Goal: Task Accomplishment & Management: Manage account settings

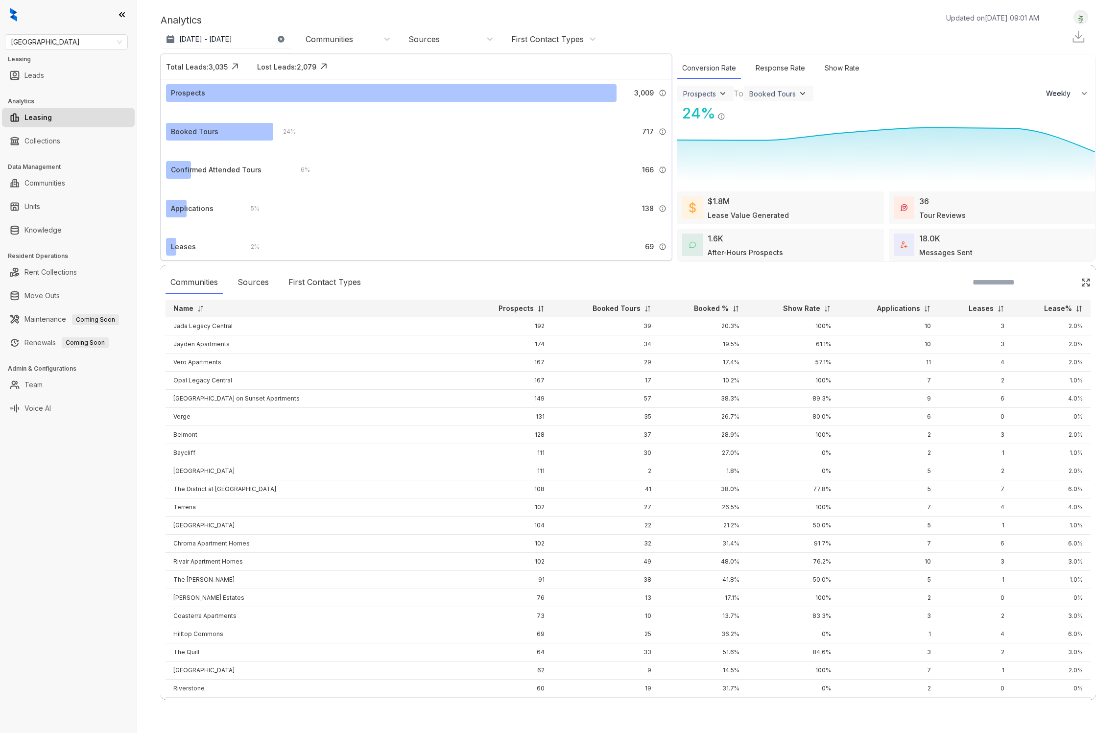
select select "******"
click at [51, 408] on link "Voice AI" at bounding box center [37, 408] width 26 height 20
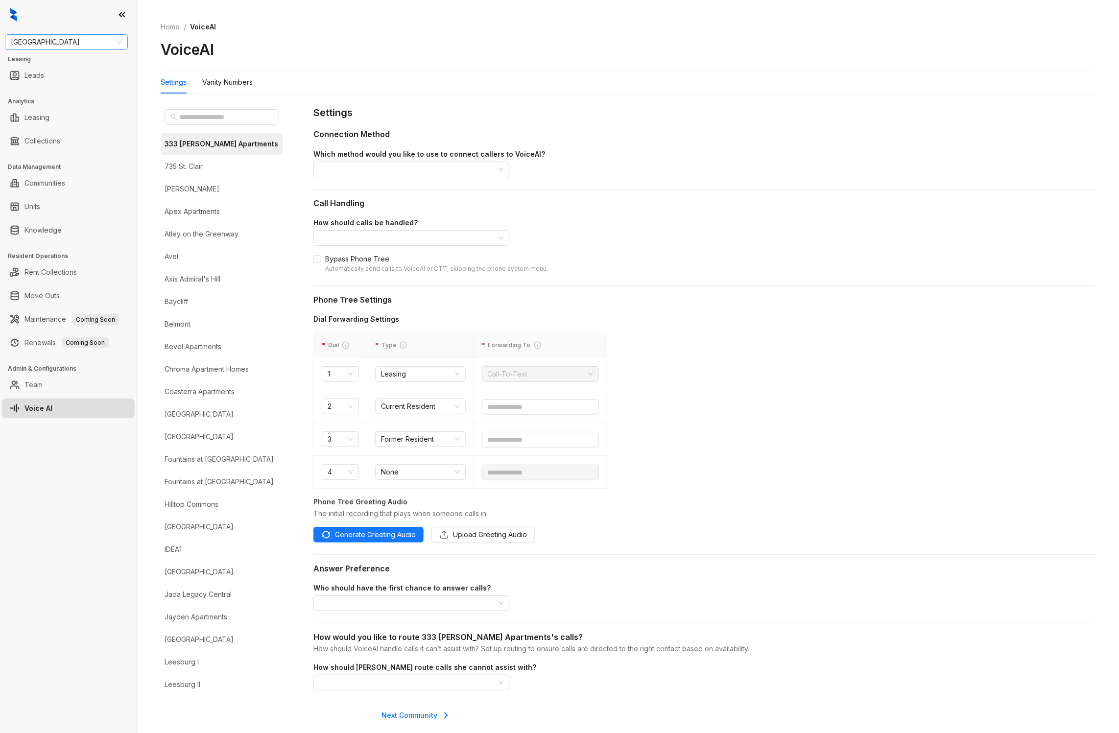
click at [56, 45] on span "[GEOGRAPHIC_DATA]" at bounding box center [66, 42] width 111 height 15
click at [53, 59] on div "Air Communities" at bounding box center [66, 61] width 107 height 11
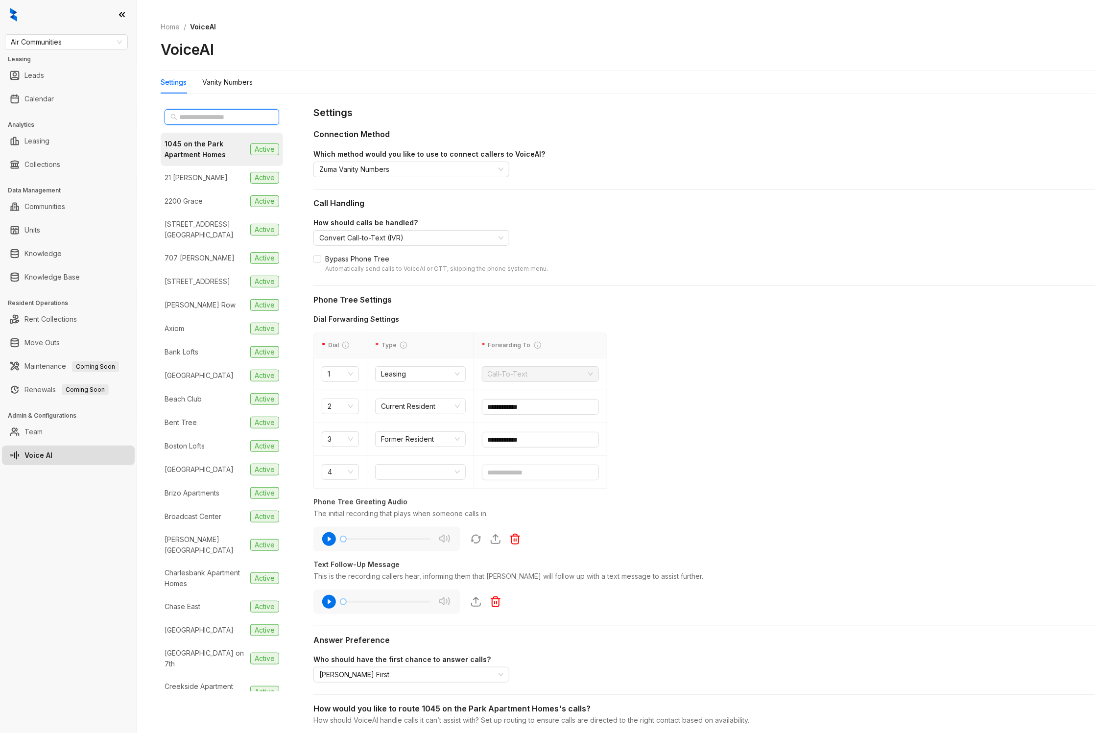
click at [179, 117] on input "text" at bounding box center [222, 117] width 86 height 11
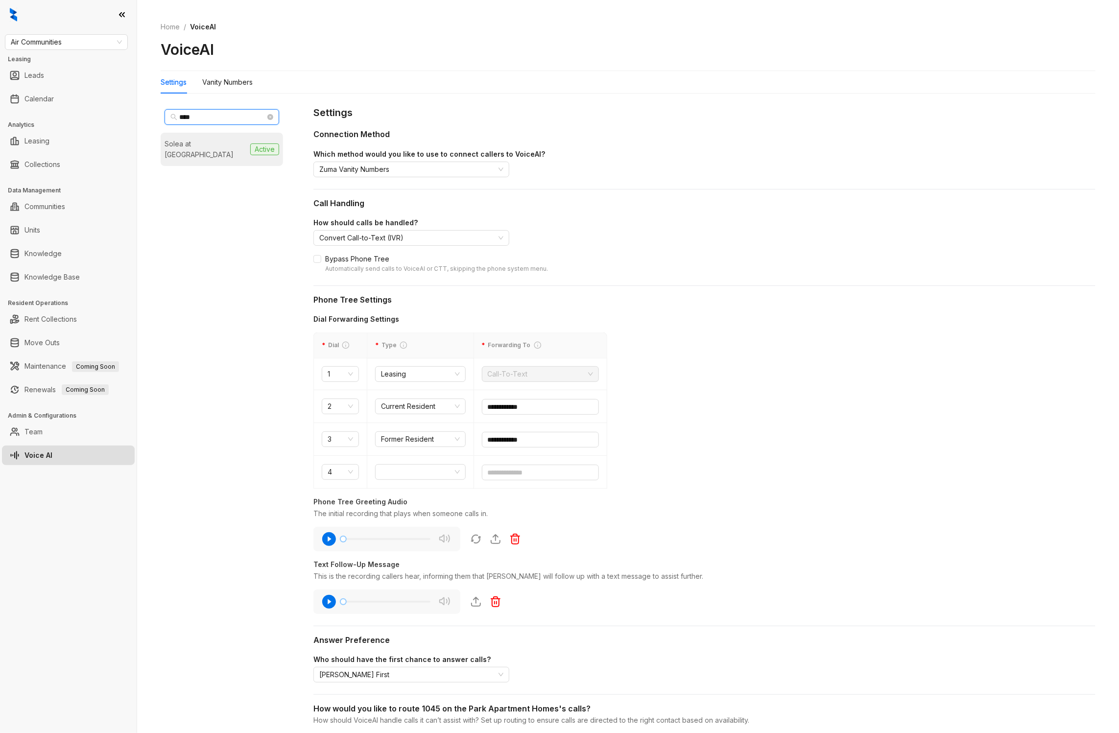
type input "****"
click at [187, 147] on div "Solea at [GEOGRAPHIC_DATA]" at bounding box center [205, 150] width 82 height 22
click at [236, 77] on div "Vanity Numbers" at bounding box center [227, 82] width 50 height 11
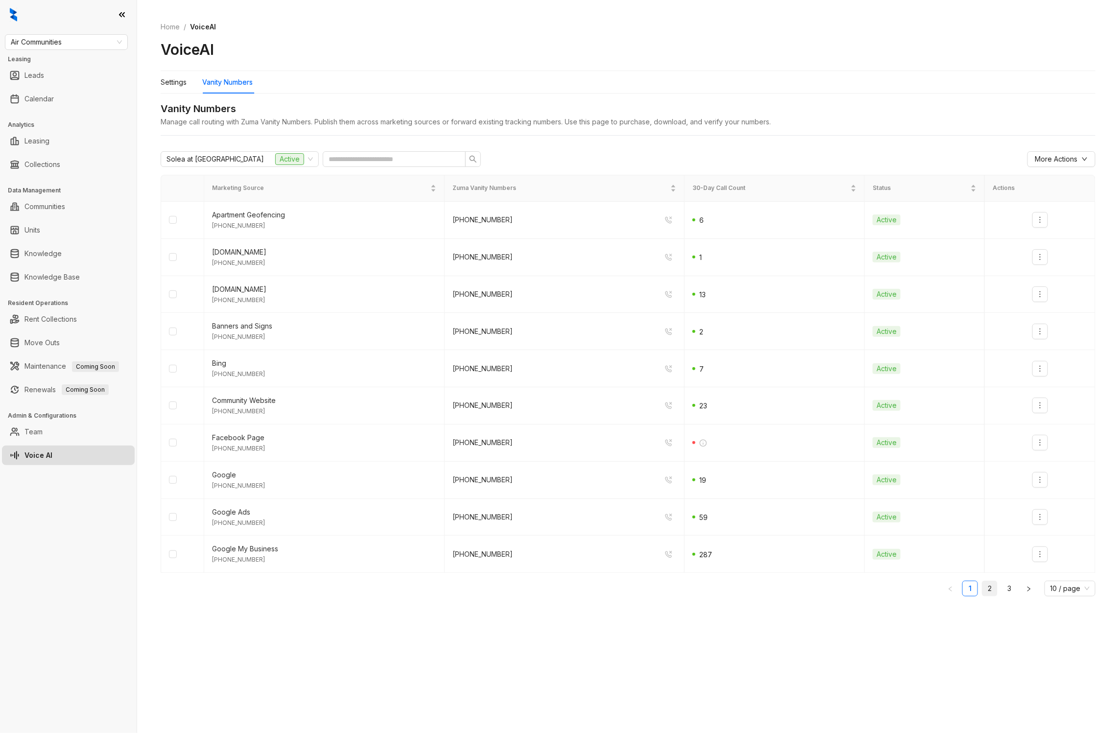
click at [986, 587] on link "2" at bounding box center [989, 588] width 15 height 15
click at [1005, 588] on link "3" at bounding box center [1009, 588] width 15 height 15
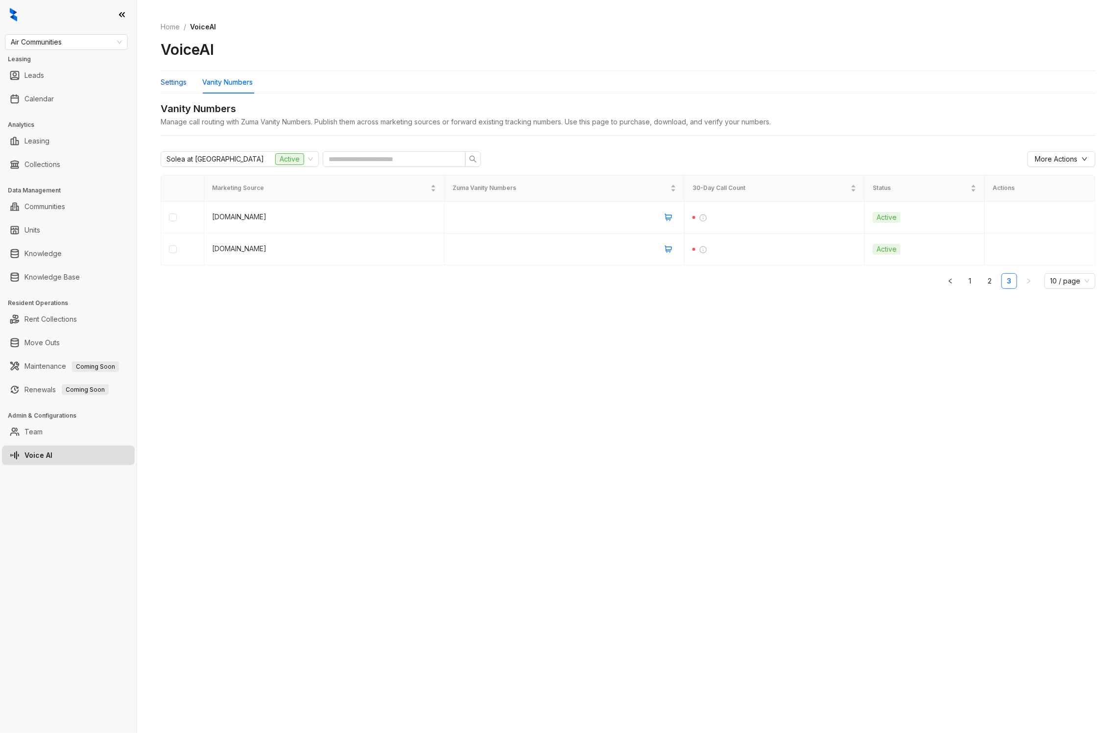
click at [167, 82] on div "Settings" at bounding box center [174, 82] width 26 height 11
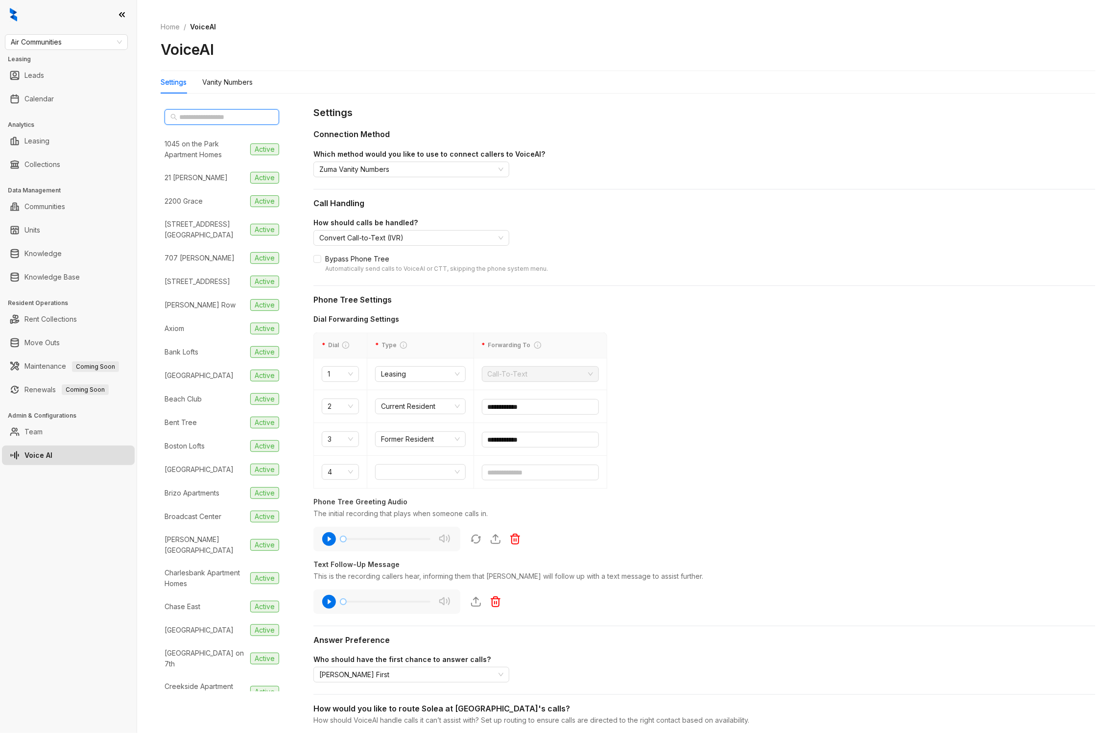
click at [232, 114] on input "text" at bounding box center [222, 117] width 86 height 11
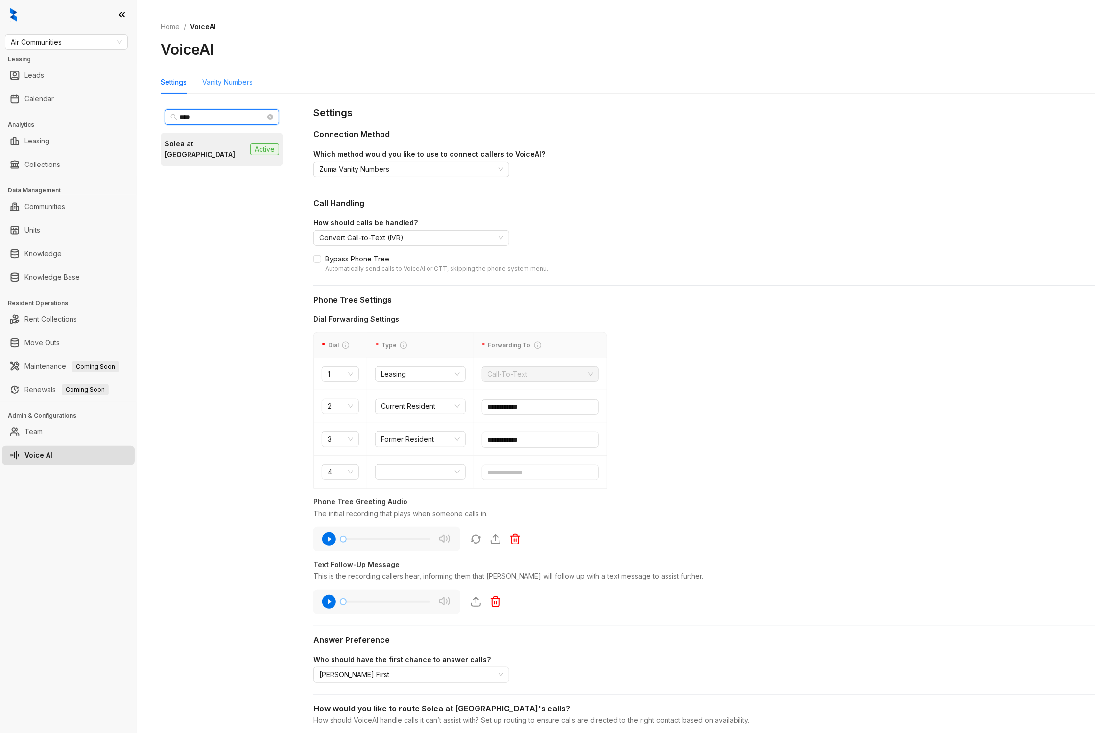
type input "****"
click at [244, 85] on div "Vanity Numbers" at bounding box center [227, 82] width 50 height 11
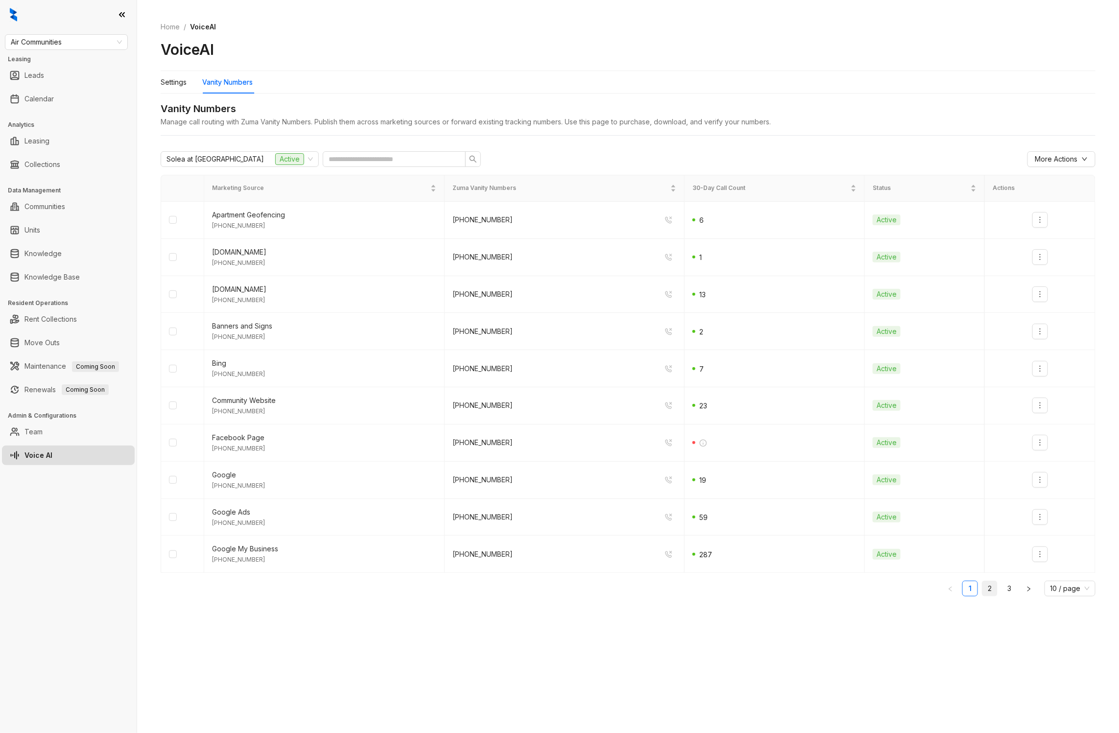
click at [986, 590] on link "2" at bounding box center [989, 588] width 15 height 15
click at [1014, 589] on link "3" at bounding box center [1009, 588] width 15 height 15
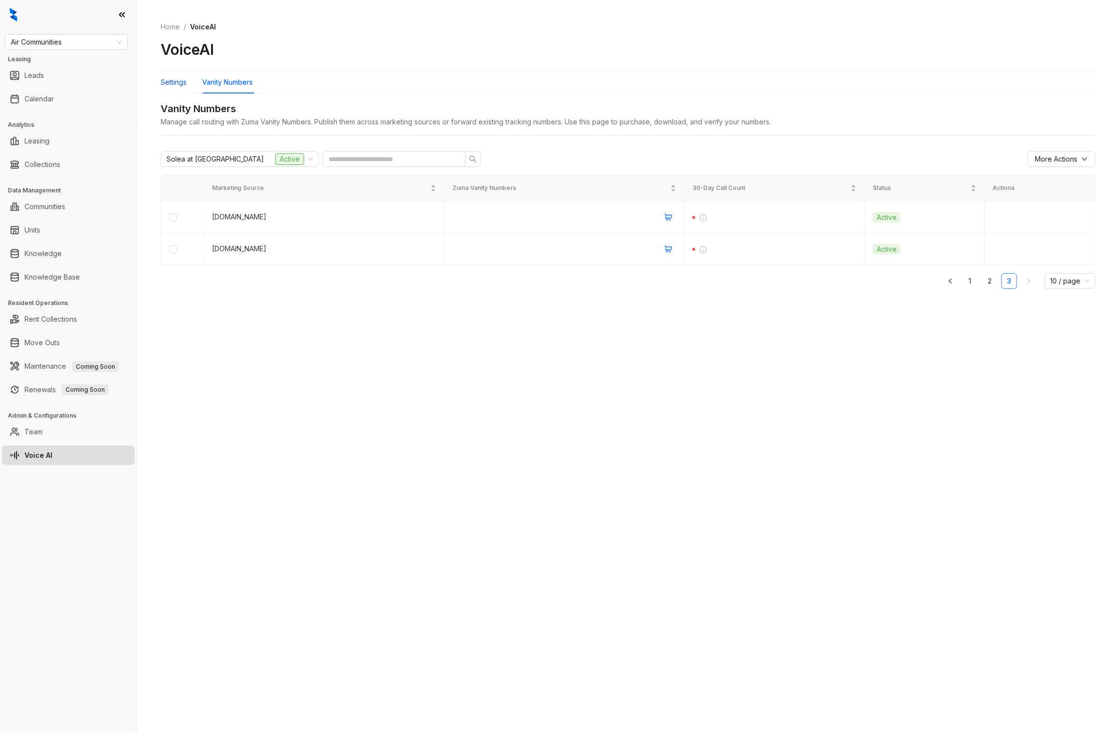
click at [167, 81] on div "Settings" at bounding box center [174, 82] width 26 height 11
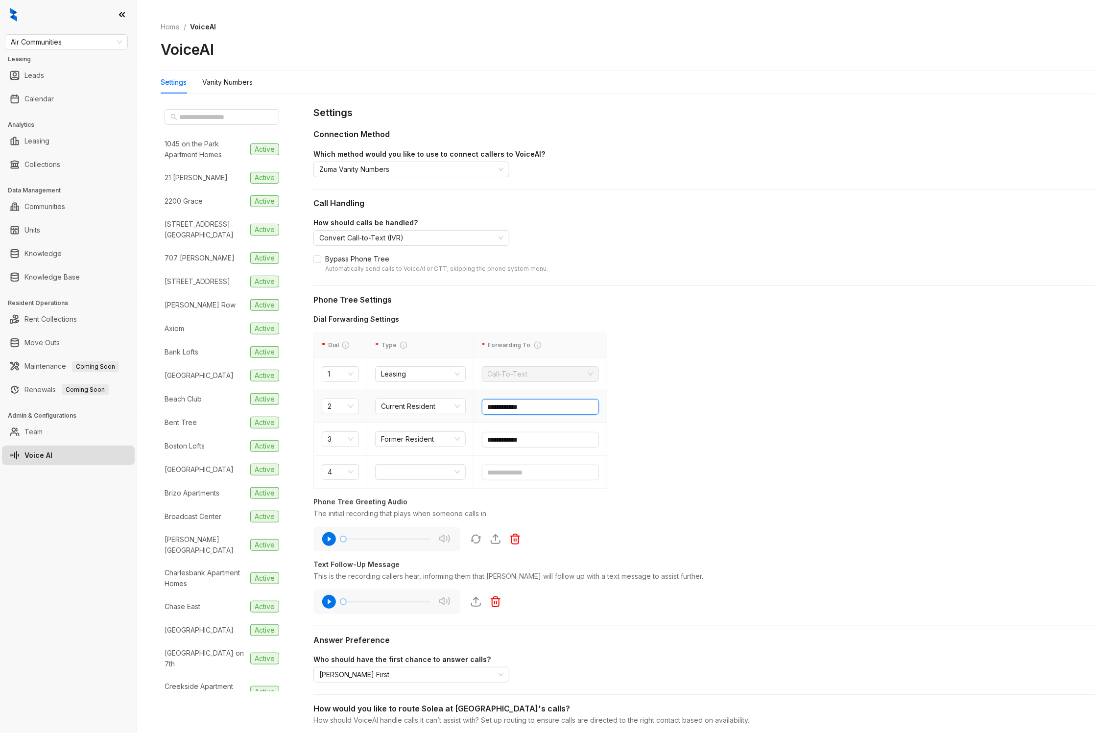
drag, startPoint x: 538, startPoint y: 408, endPoint x: 487, endPoint y: 406, distance: 50.9
click at [487, 406] on input "**********" at bounding box center [540, 407] width 117 height 16
click at [225, 112] on input "text" at bounding box center [222, 117] width 86 height 11
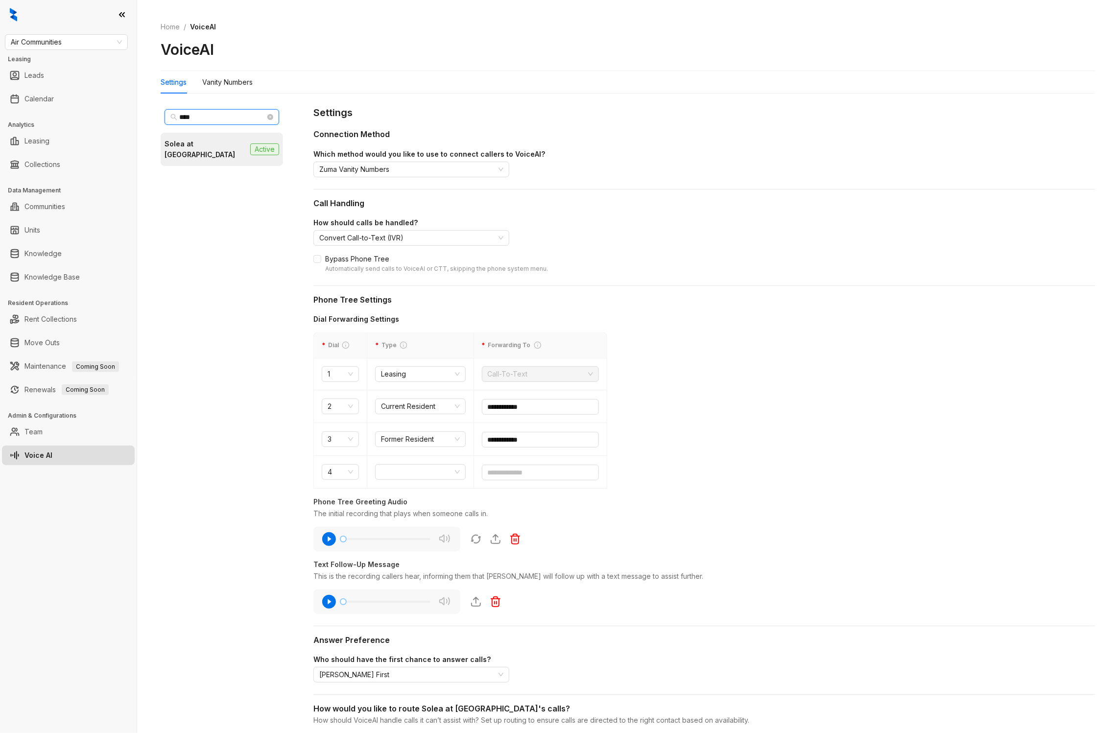
type input "****"
click at [218, 142] on div "Solea at [GEOGRAPHIC_DATA]" at bounding box center [205, 150] width 82 height 22
click at [223, 119] on input "****" at bounding box center [222, 117] width 86 height 11
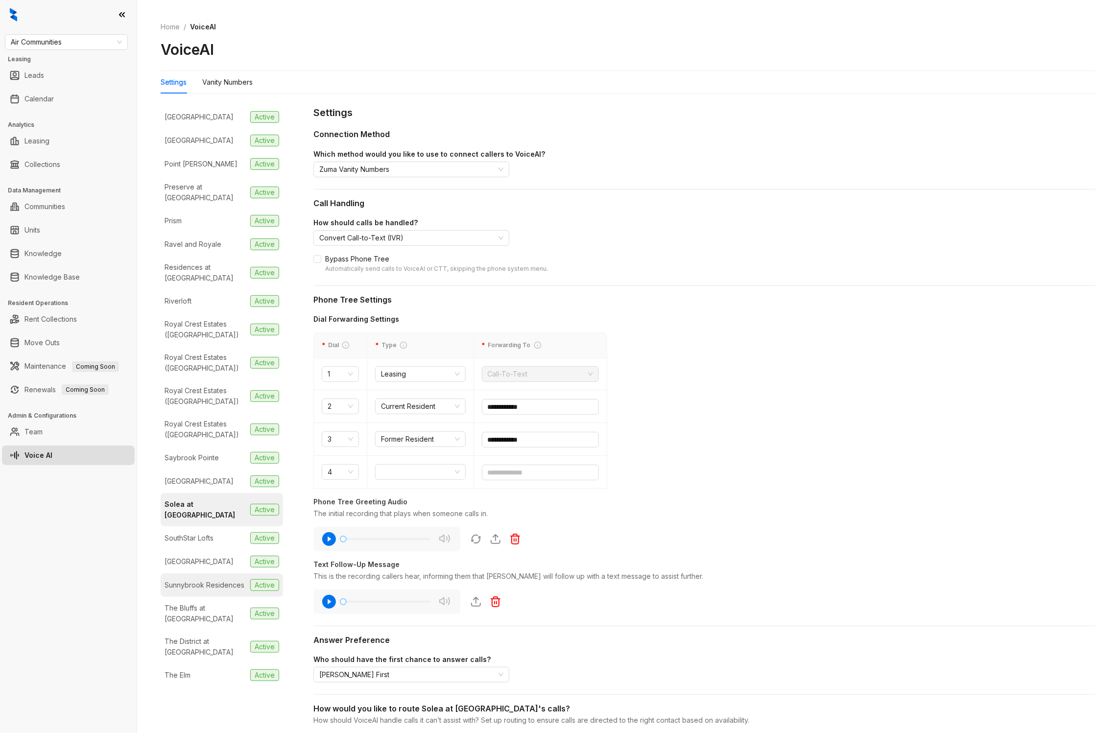
scroll to position [1603, 0]
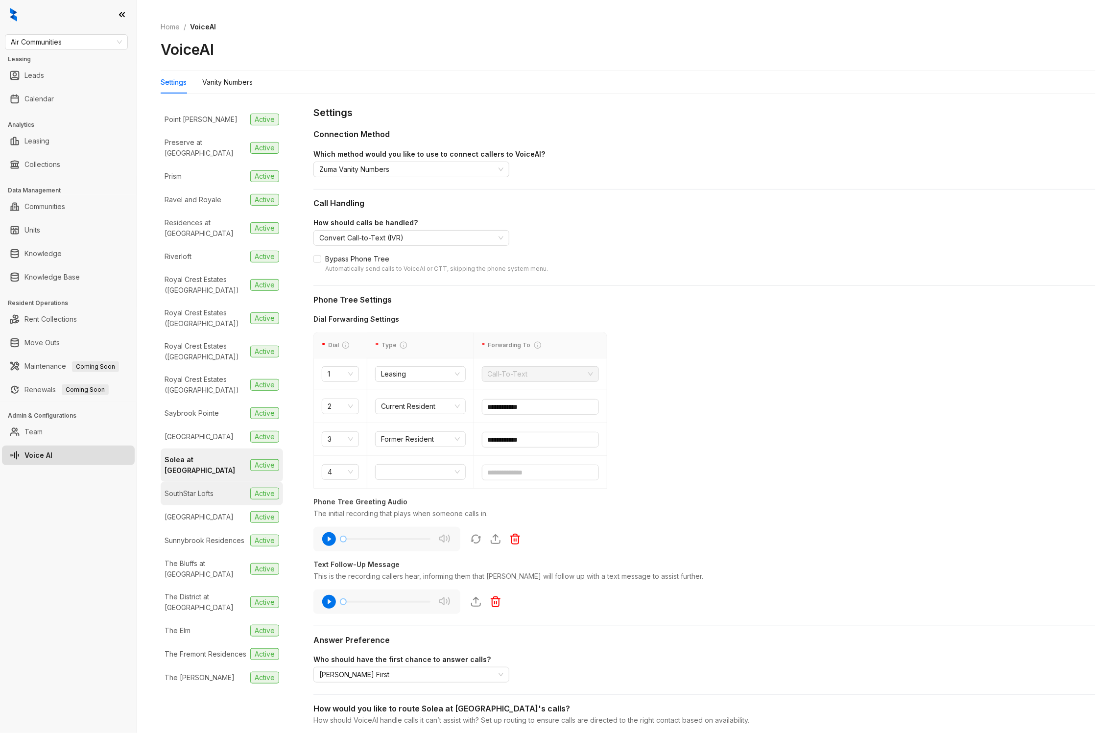
click at [203, 482] on li "SouthStar Lofts Active" at bounding box center [222, 493] width 122 height 23
click at [210, 457] on div "Solea at [GEOGRAPHIC_DATA]" at bounding box center [205, 465] width 82 height 22
click at [539, 411] on input "**********" at bounding box center [540, 407] width 117 height 16
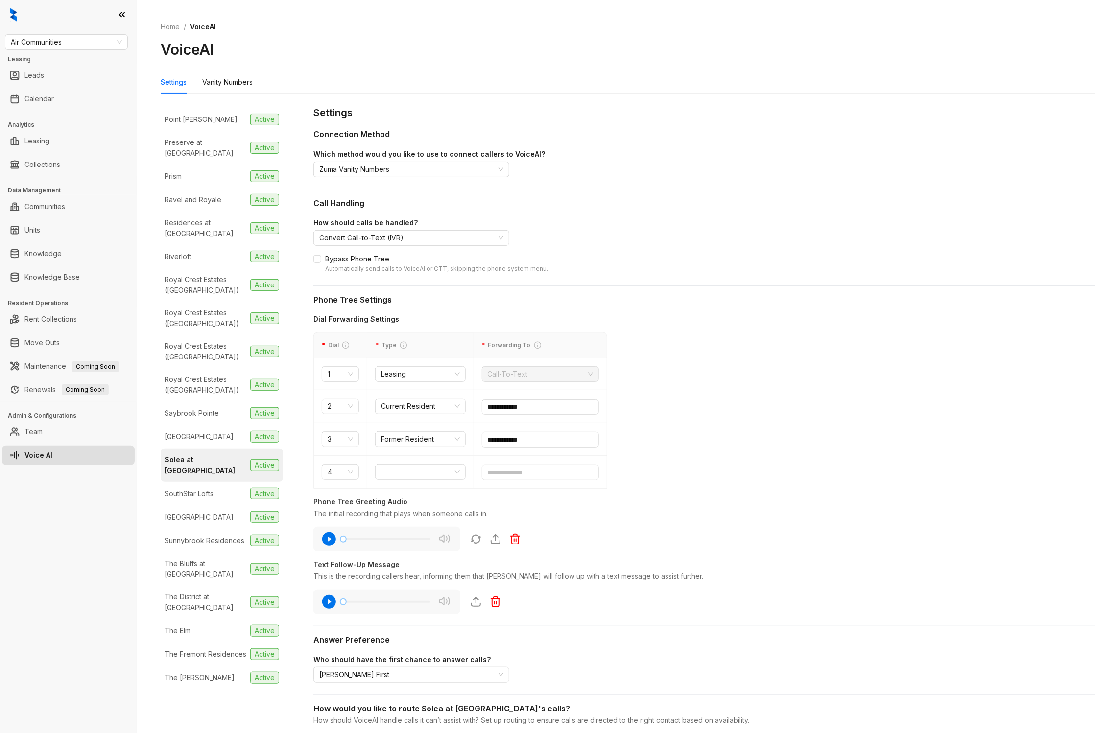
click at [882, 333] on div "**********" at bounding box center [704, 464] width 782 height 300
click at [512, 401] on input "**********" at bounding box center [540, 407] width 117 height 16
click at [511, 399] on input "**********" at bounding box center [540, 407] width 117 height 16
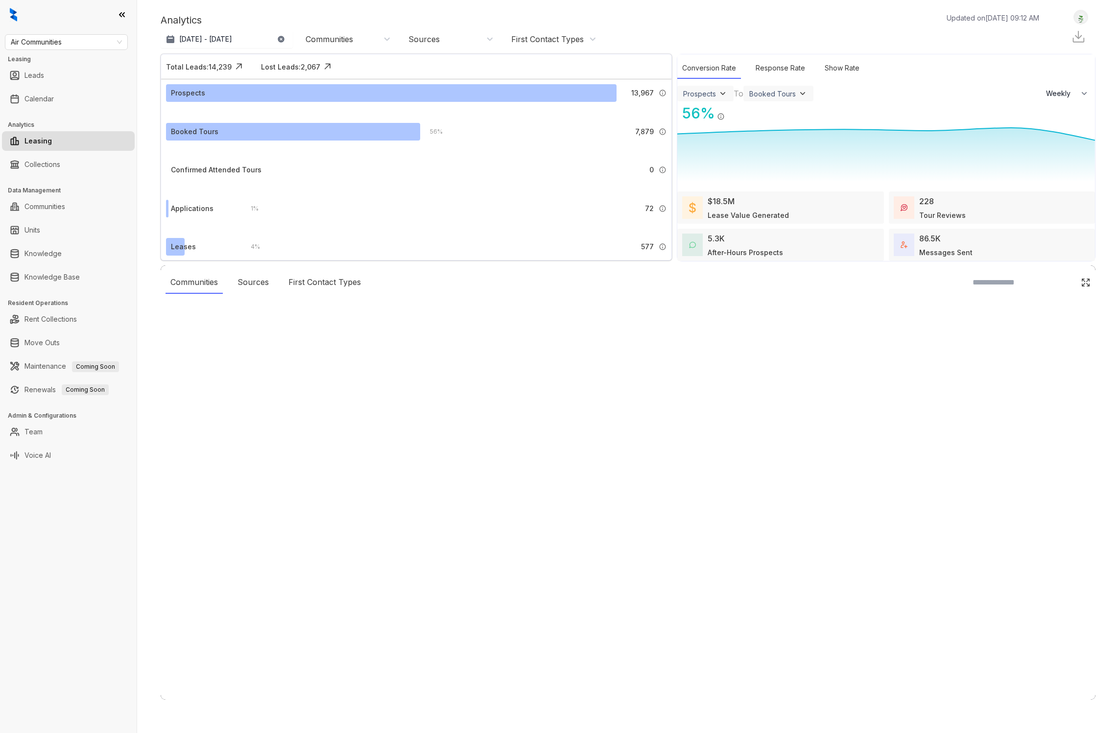
select select "******"
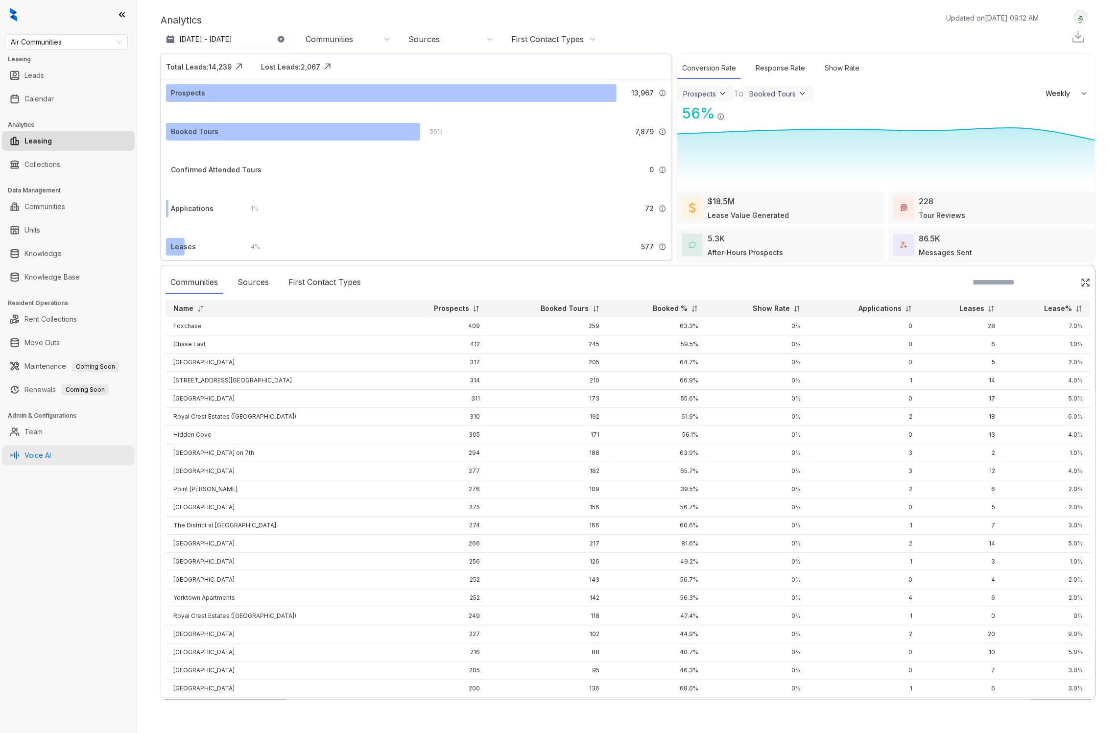
click at [51, 451] on link "Voice AI" at bounding box center [37, 455] width 26 height 20
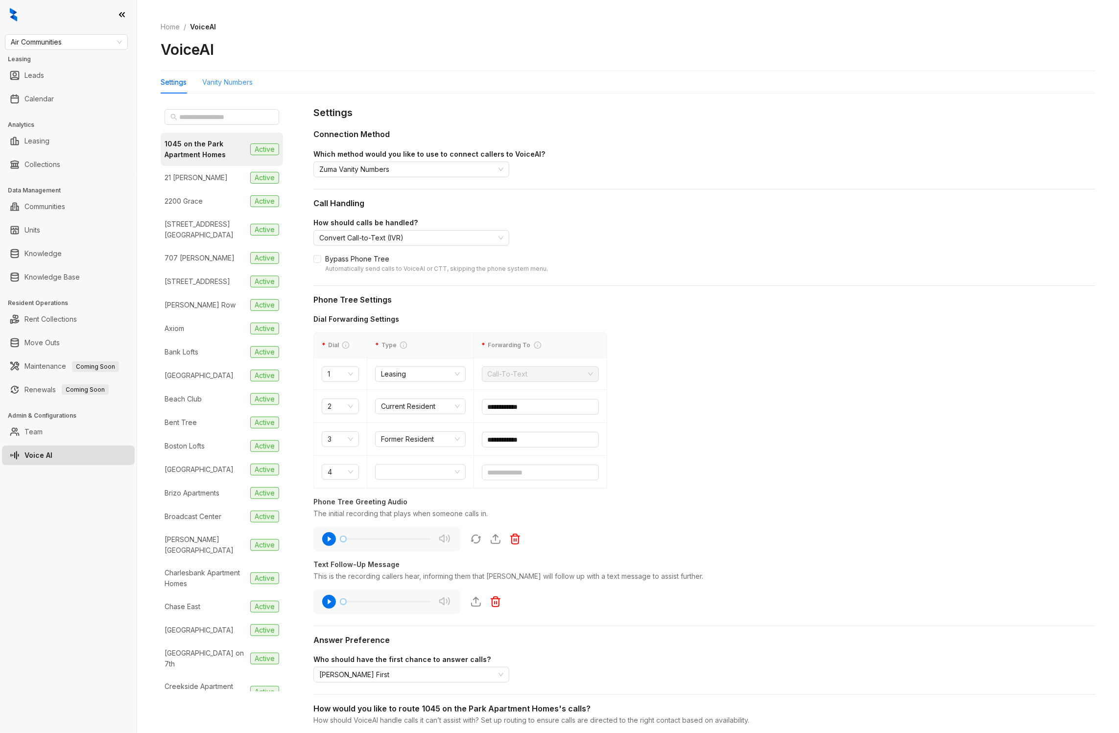
click at [232, 90] on div "Vanity Numbers" at bounding box center [227, 82] width 50 height 23
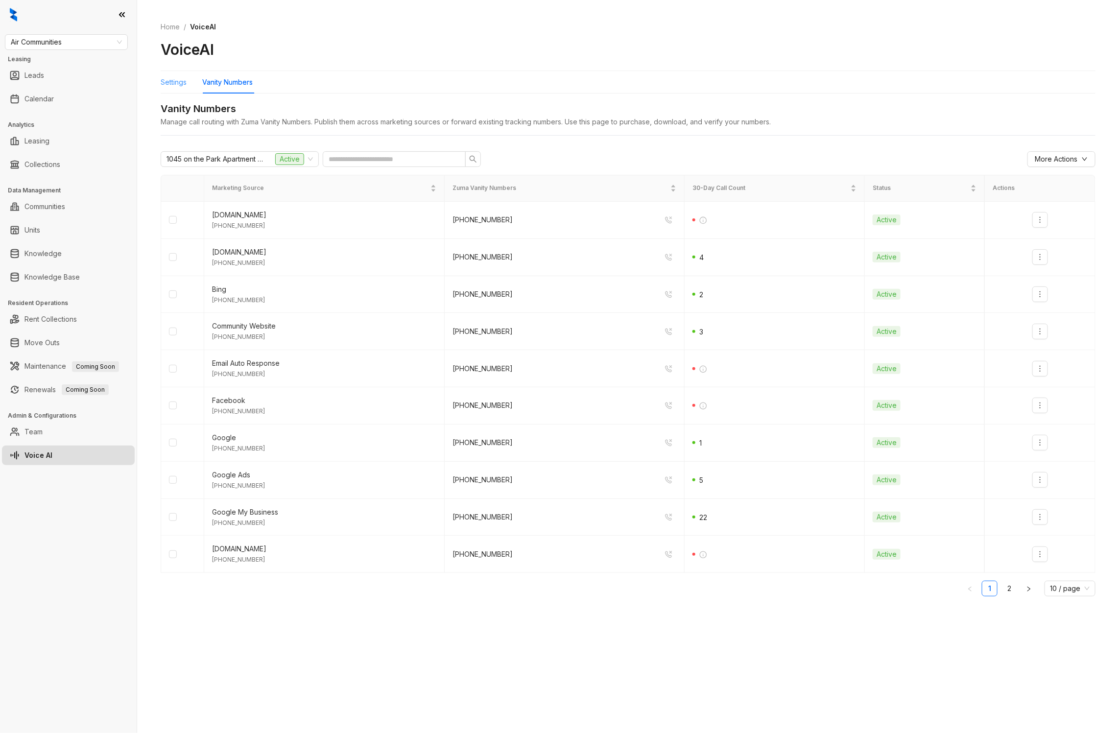
click at [180, 92] on div "Settings" at bounding box center [174, 82] width 26 height 23
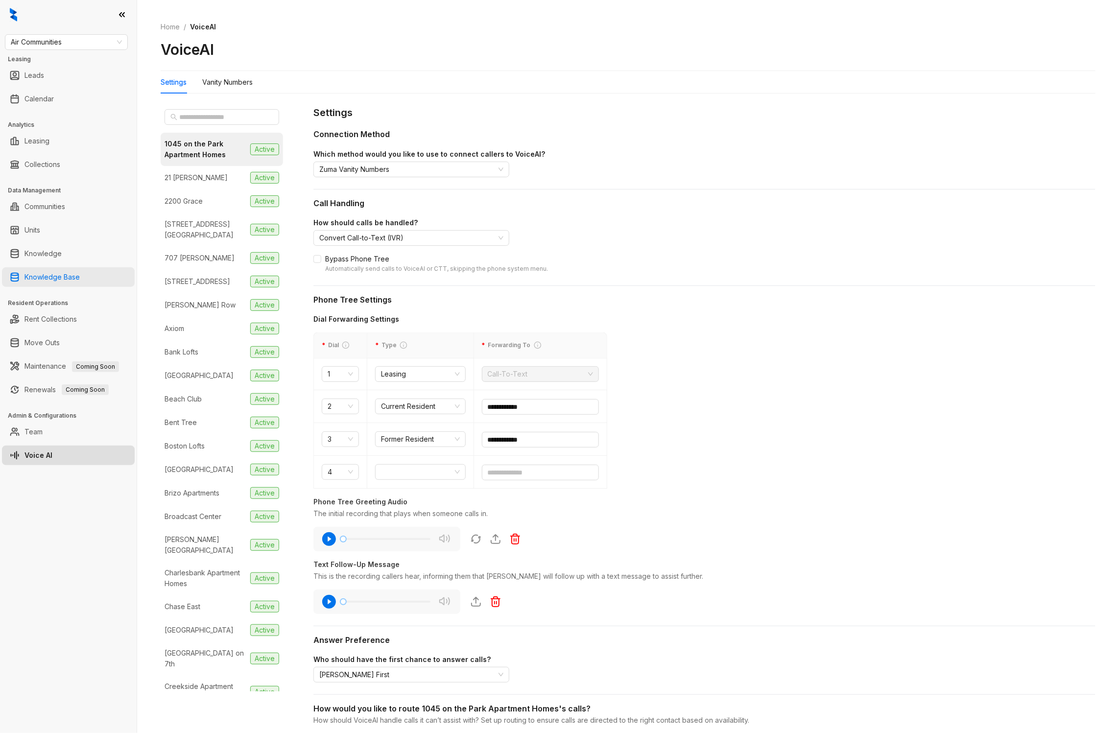
click at [56, 277] on link "Knowledge Base" at bounding box center [51, 277] width 55 height 20
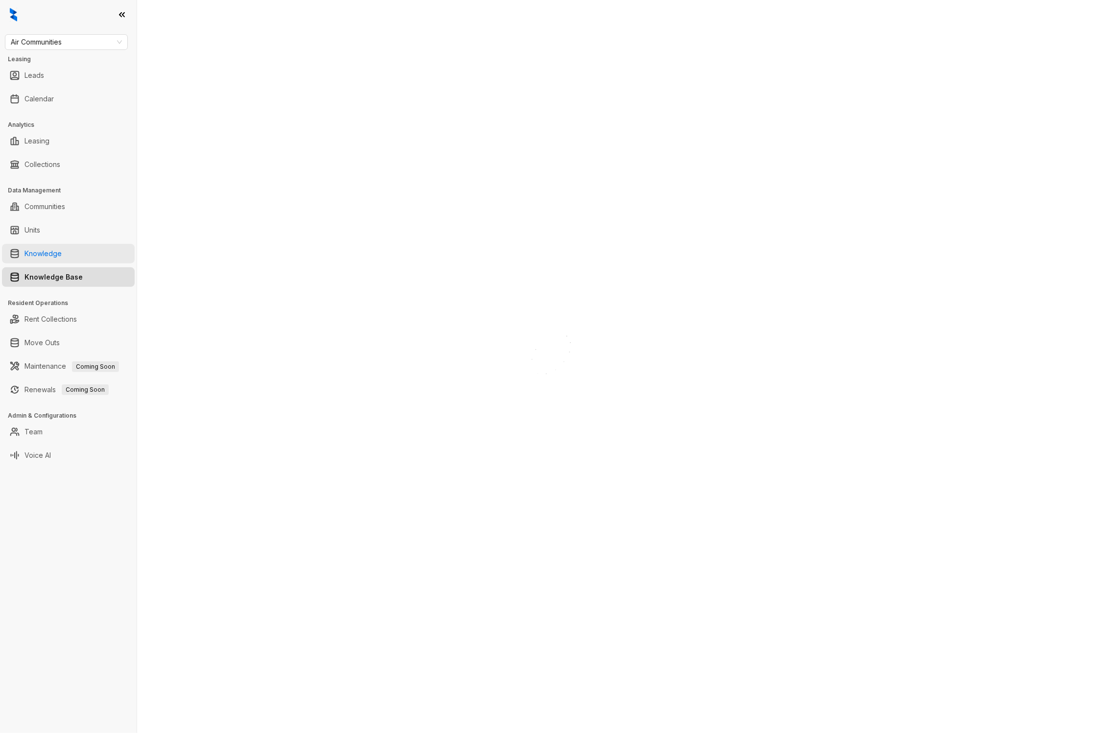
click at [57, 256] on link "Knowledge" at bounding box center [42, 254] width 37 height 20
click at [63, 260] on link "Knowledge" at bounding box center [43, 254] width 39 height 20
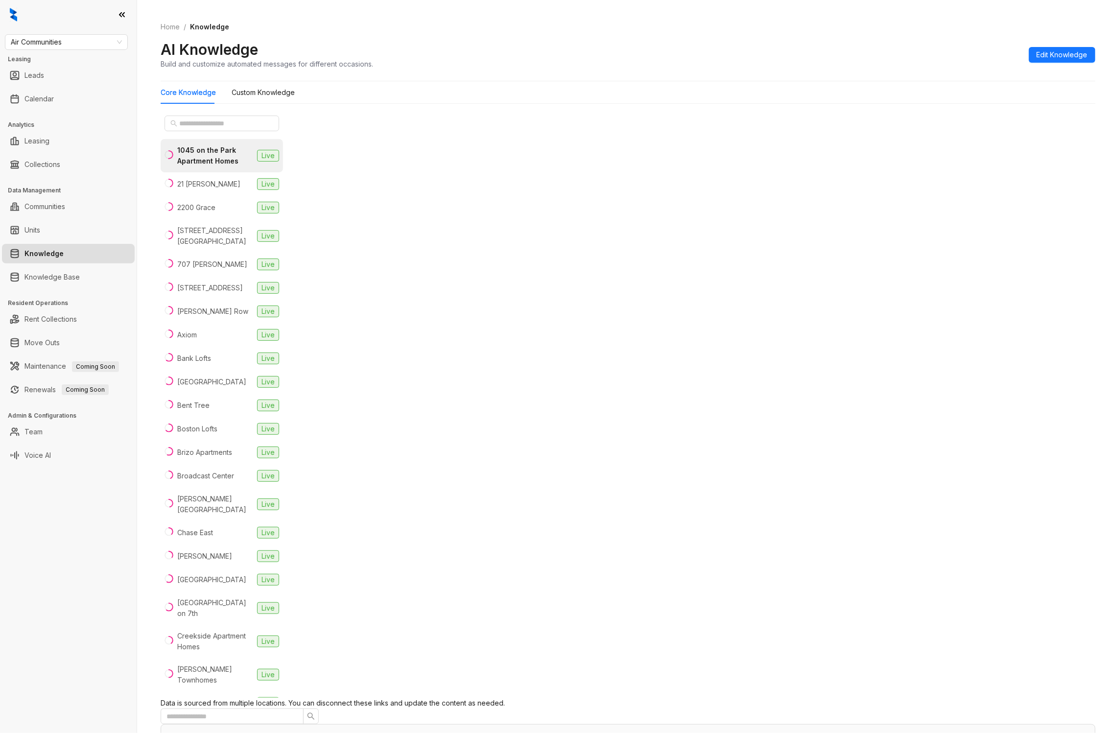
drag, startPoint x: 742, startPoint y: 332, endPoint x: 683, endPoint y: 333, distance: 59.2
drag, startPoint x: 742, startPoint y: 333, endPoint x: 689, endPoint y: 334, distance: 53.4
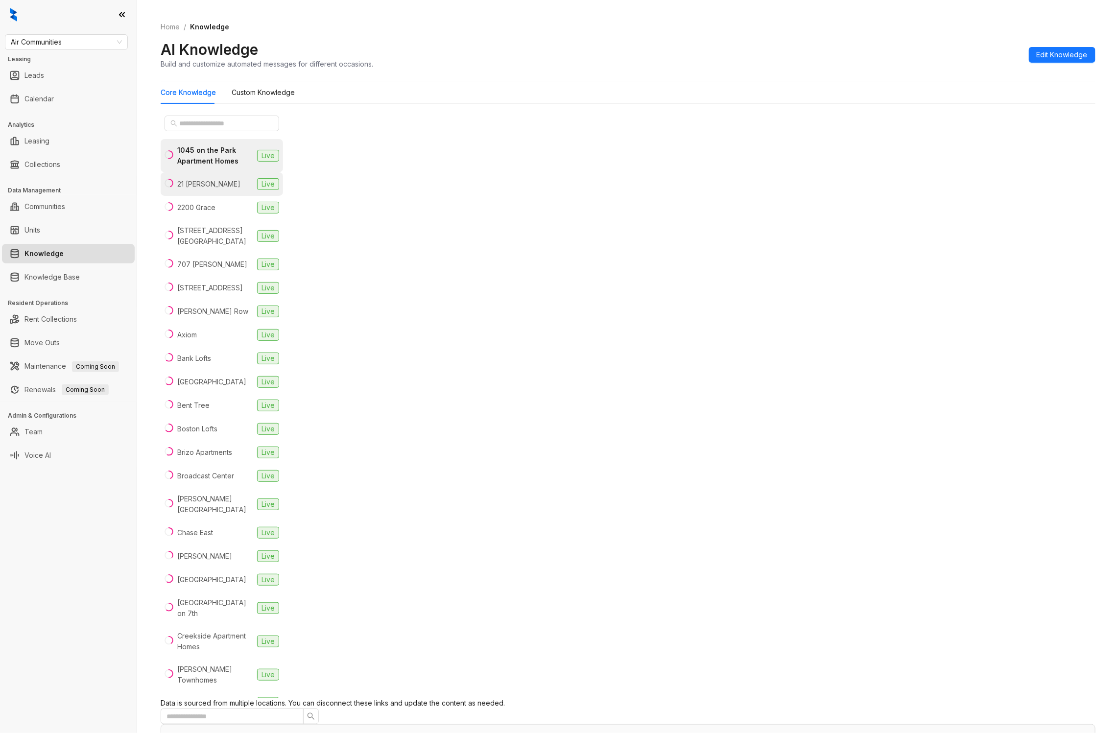
click at [198, 196] on li "21 Fitzsimons Live" at bounding box center [222, 183] width 122 height 23
click at [216, 126] on input "text" at bounding box center [222, 123] width 86 height 11
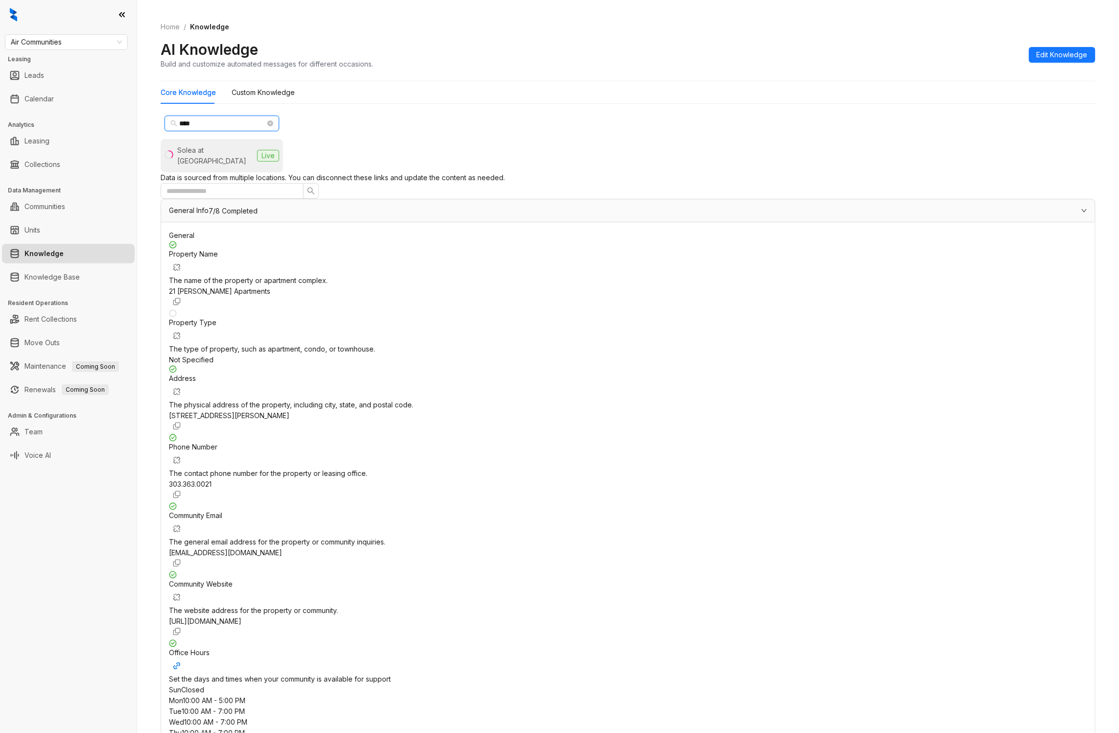
type input "****"
click at [212, 161] on li "Solea at Miami Lakes Live" at bounding box center [222, 155] width 122 height 33
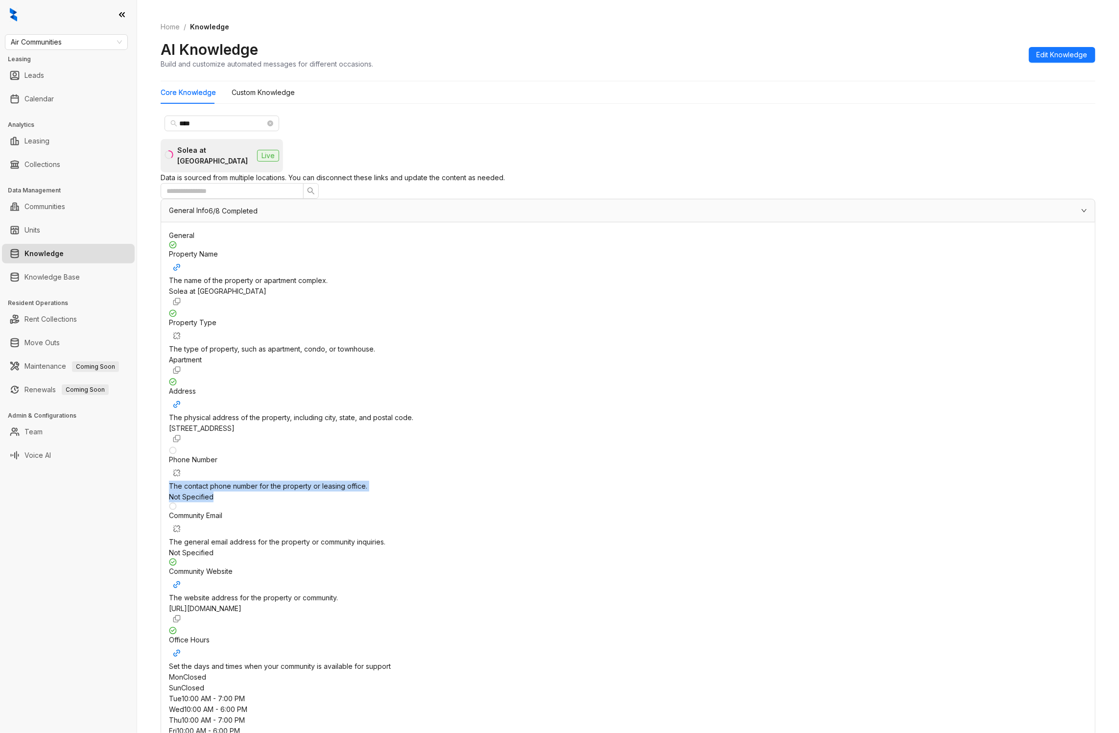
drag, startPoint x: 760, startPoint y: 326, endPoint x: 639, endPoint y: 328, distance: 121.4
click at [639, 446] on div "Phone Number The contact phone number for the property or leasing office. Not S…" at bounding box center [628, 474] width 918 height 56
drag, startPoint x: 698, startPoint y: 329, endPoint x: 702, endPoint y: 333, distance: 5.9
click at [700, 492] on div "Not Specified" at bounding box center [628, 497] width 918 height 11
drag, startPoint x: 736, startPoint y: 331, endPoint x: 687, endPoint y: 330, distance: 48.5
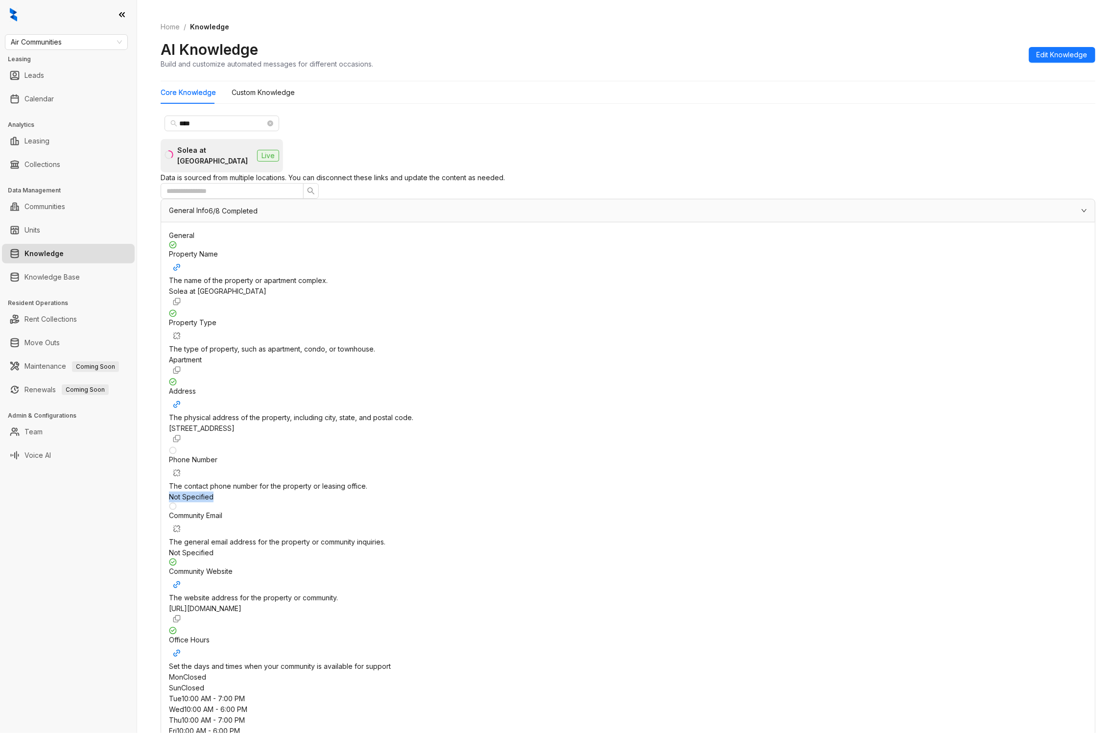
click at [687, 492] on div "Not Specified" at bounding box center [628, 497] width 918 height 11
click at [688, 492] on div "Not Specified" at bounding box center [628, 497] width 918 height 11
drag, startPoint x: 688, startPoint y: 332, endPoint x: 791, endPoint y: 331, distance: 102.8
click at [791, 492] on div "Not Specified" at bounding box center [628, 497] width 918 height 11
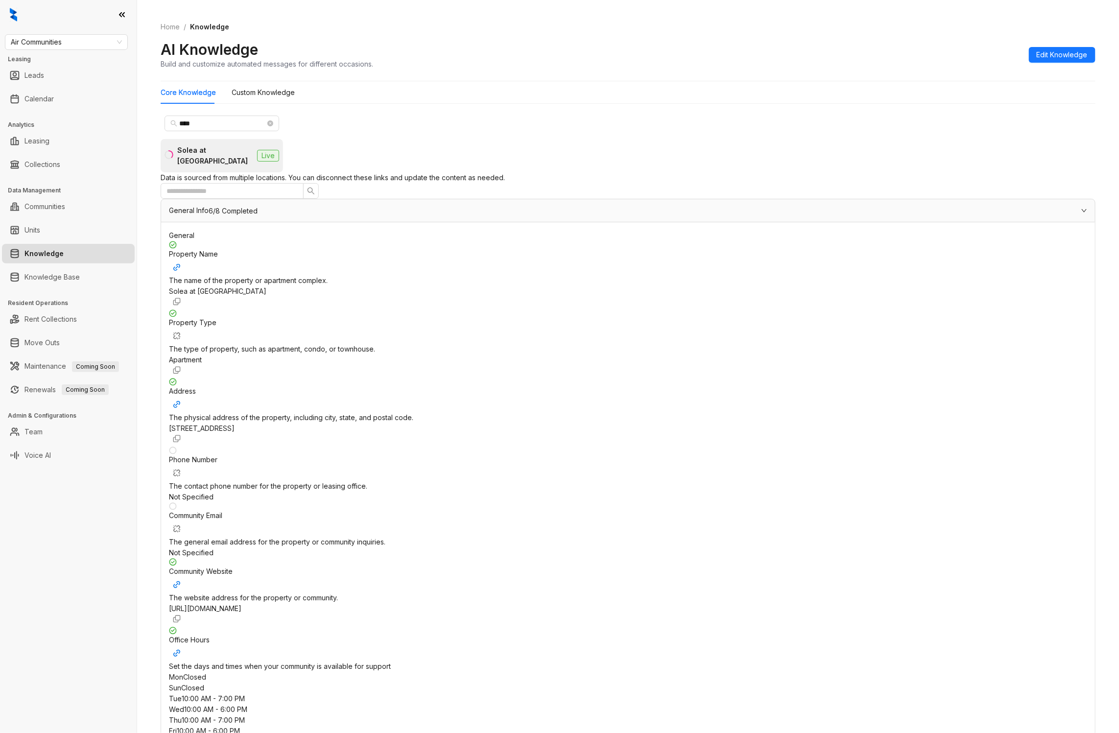
click at [665, 446] on div "Phone Number The contact phone number for the property or leasing office." at bounding box center [628, 468] width 918 height 45
drag, startPoint x: 745, startPoint y: 326, endPoint x: 689, endPoint y: 322, distance: 55.9
click at [689, 322] on div "Property Name The name of the property or apartment complex. Solea at Miami Lak…" at bounding box center [628, 434] width 918 height 386
click at [1050, 56] on span "Edit Knowledge" at bounding box center [1061, 54] width 51 height 11
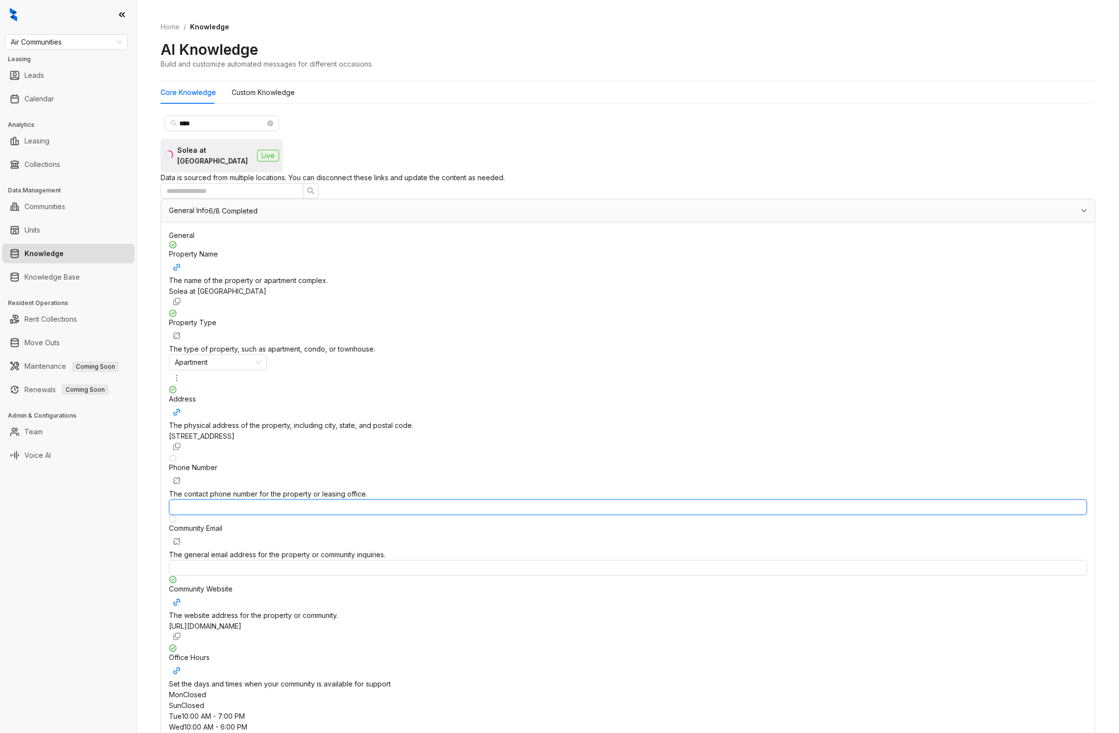
click at [699, 499] on input "text" at bounding box center [628, 507] width 918 height 16
paste input "**********"
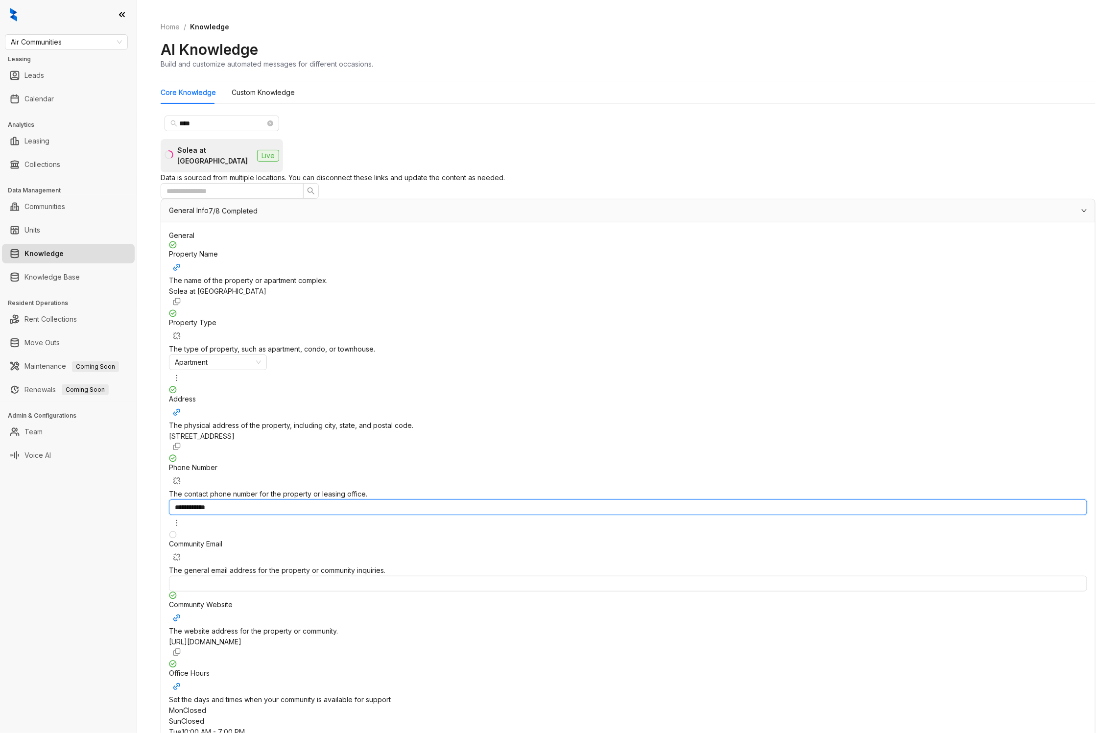
type input "**********"
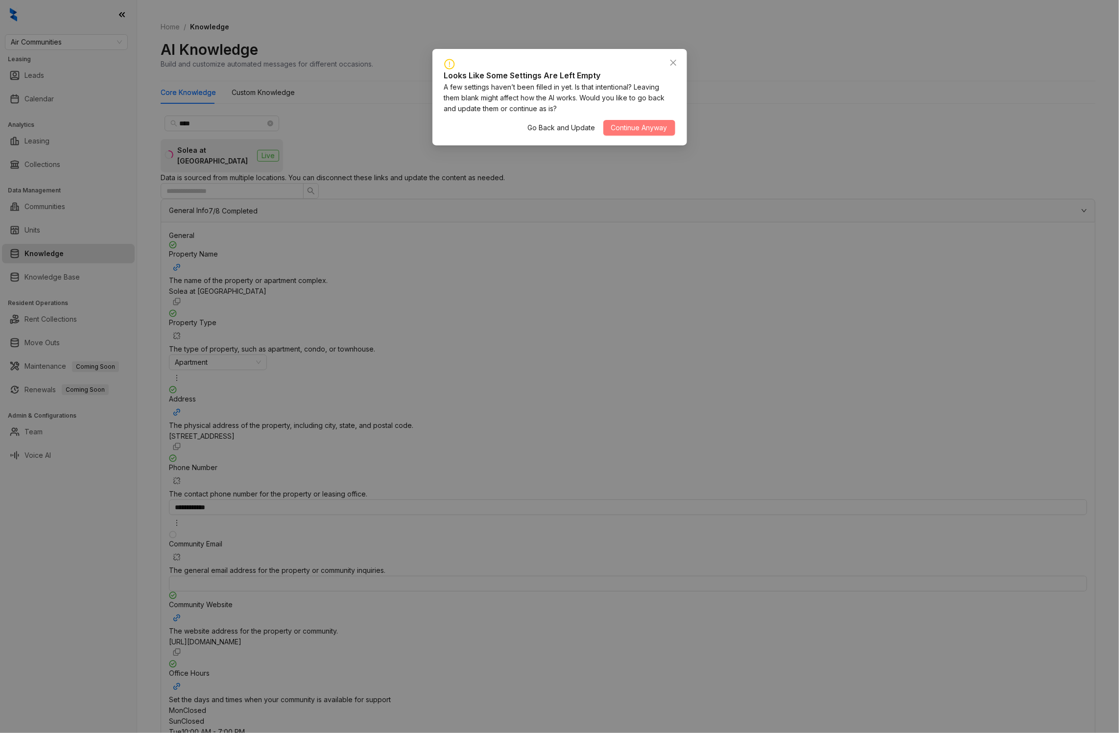
click at [627, 126] on span "Continue Anyway" at bounding box center [639, 127] width 56 height 11
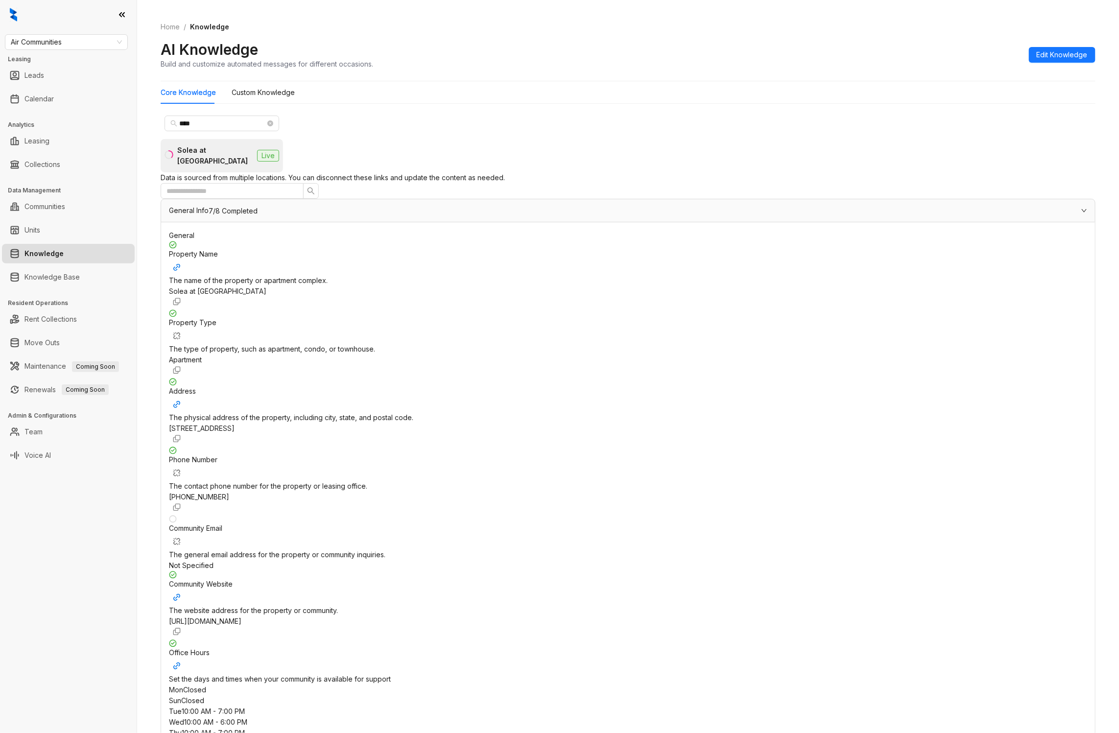
click at [229, 492] on span "+17869365393" at bounding box center [199, 496] width 60 height 8
click at [1045, 58] on span "Edit Knowledge" at bounding box center [1061, 54] width 51 height 11
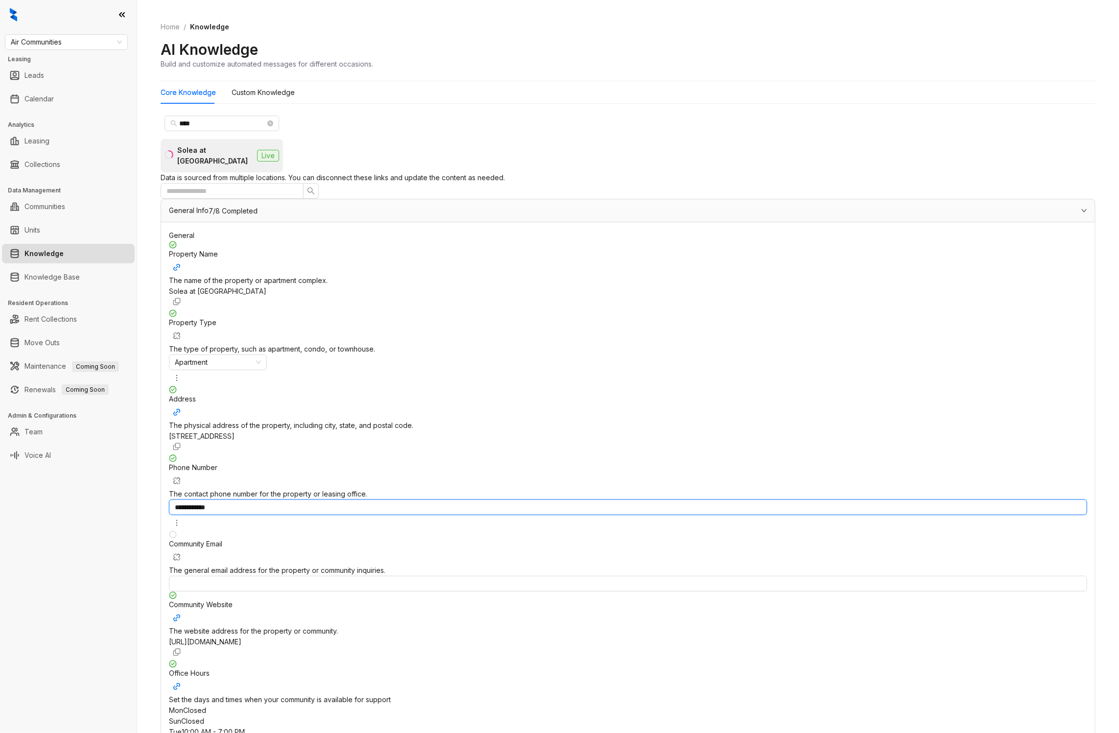
click at [702, 499] on input "**********" at bounding box center [628, 507] width 918 height 16
type input "**********"
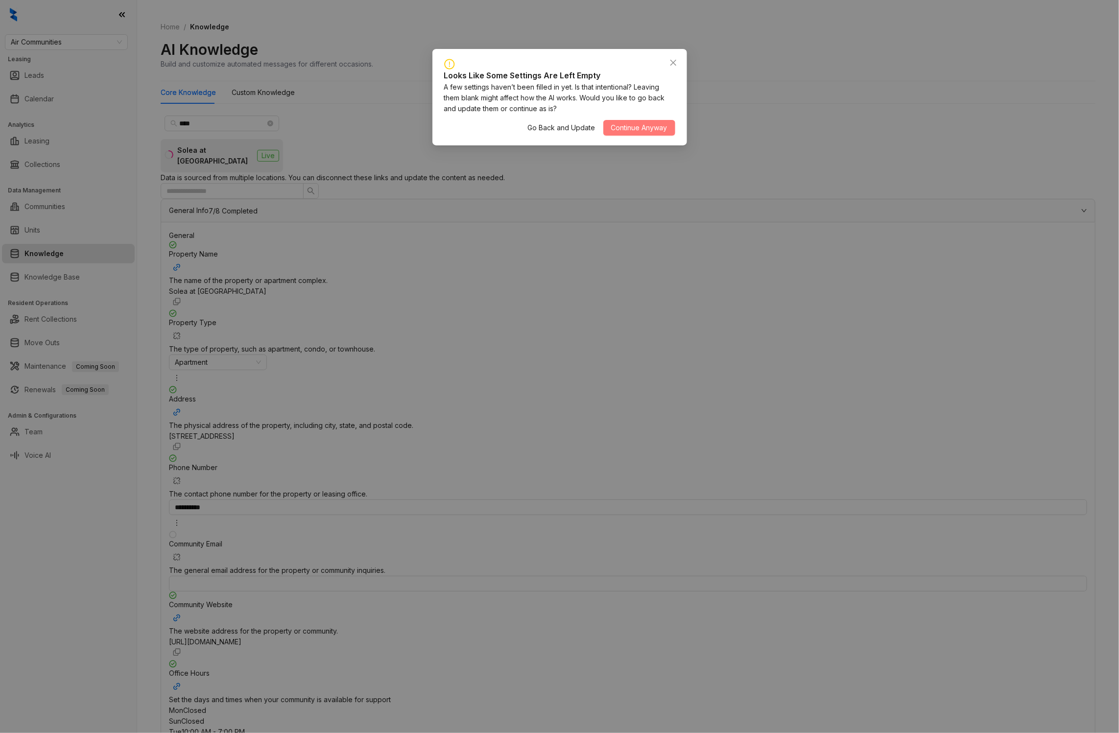
click at [635, 126] on span "Continue Anyway" at bounding box center [639, 127] width 56 height 11
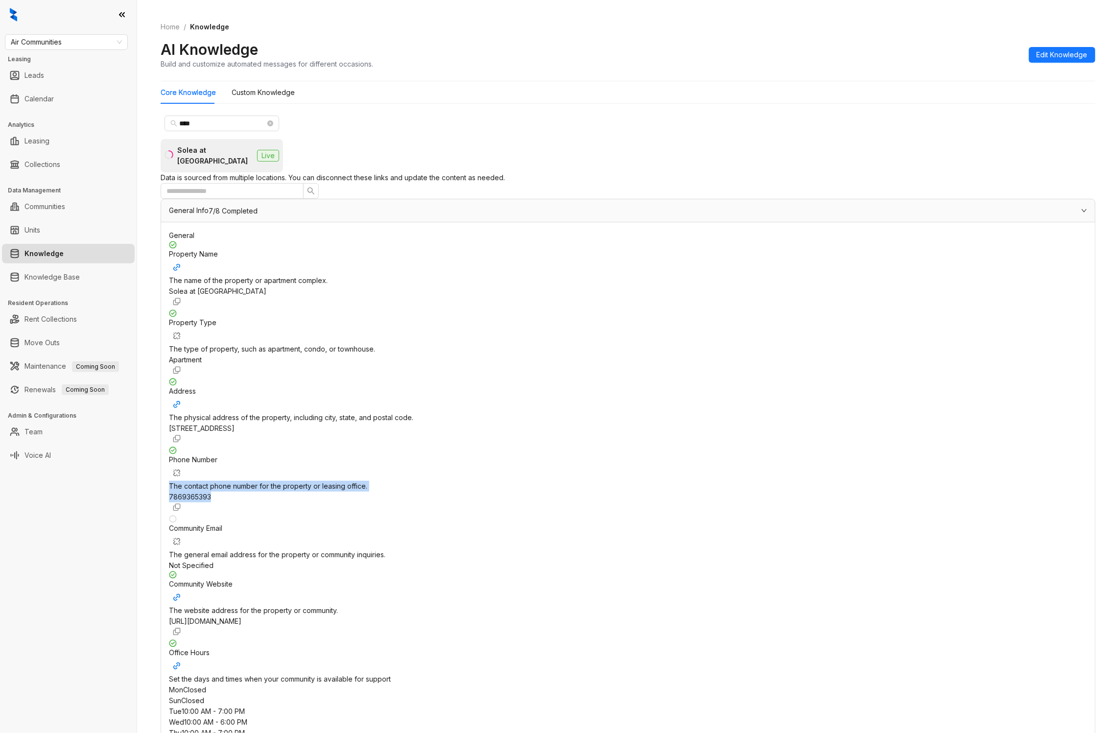
drag, startPoint x: 749, startPoint y: 327, endPoint x: 649, endPoint y: 329, distance: 100.4
click at [649, 446] on div "Phone Number The contact phone number for the property or leasing office. 78693…" at bounding box center [628, 480] width 918 height 69
click at [669, 446] on div "Phone Number The contact phone number for the property or leasing office." at bounding box center [628, 468] width 918 height 45
drag, startPoint x: 329, startPoint y: 324, endPoint x: 848, endPoint y: 338, distance: 519.1
click at [848, 446] on div "Phone Number The contact phone number for the property or leasing office. 78693…" at bounding box center [628, 480] width 918 height 69
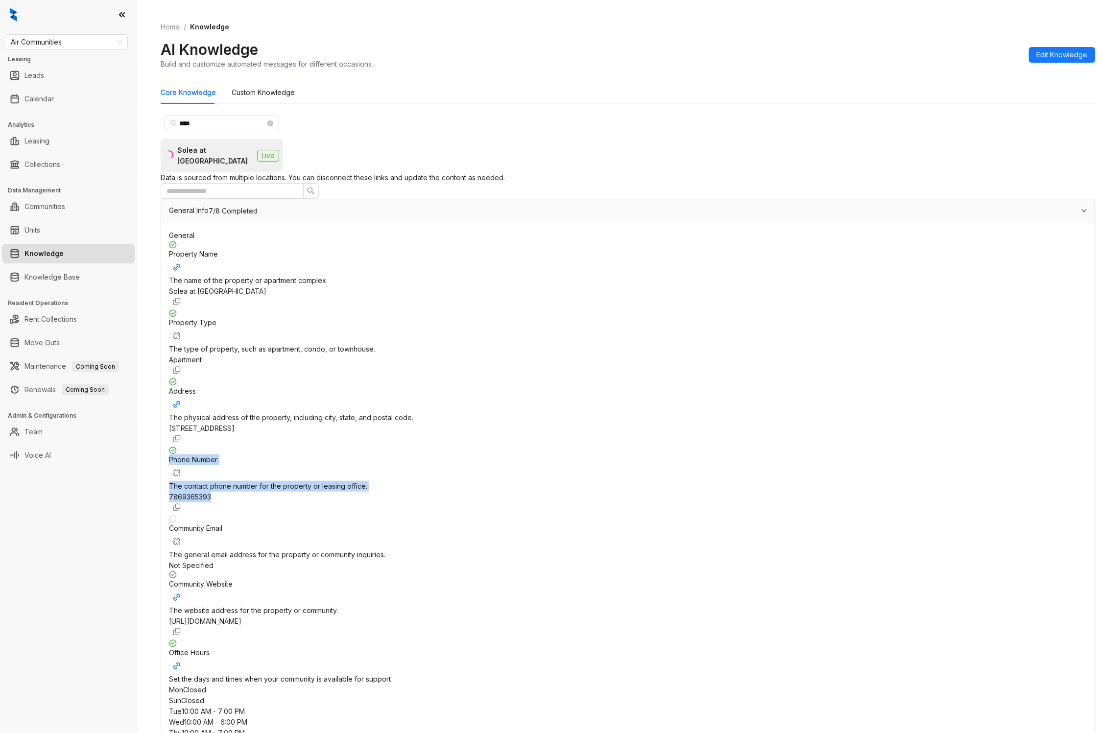
click at [848, 492] on div "7869365393" at bounding box center [628, 497] width 918 height 11
drag, startPoint x: 687, startPoint y: 327, endPoint x: 790, endPoint y: 331, distance: 102.9
click at [790, 492] on div "7869365393" at bounding box center [628, 497] width 918 height 11
click at [687, 492] on div "7869365393" at bounding box center [628, 497] width 918 height 11
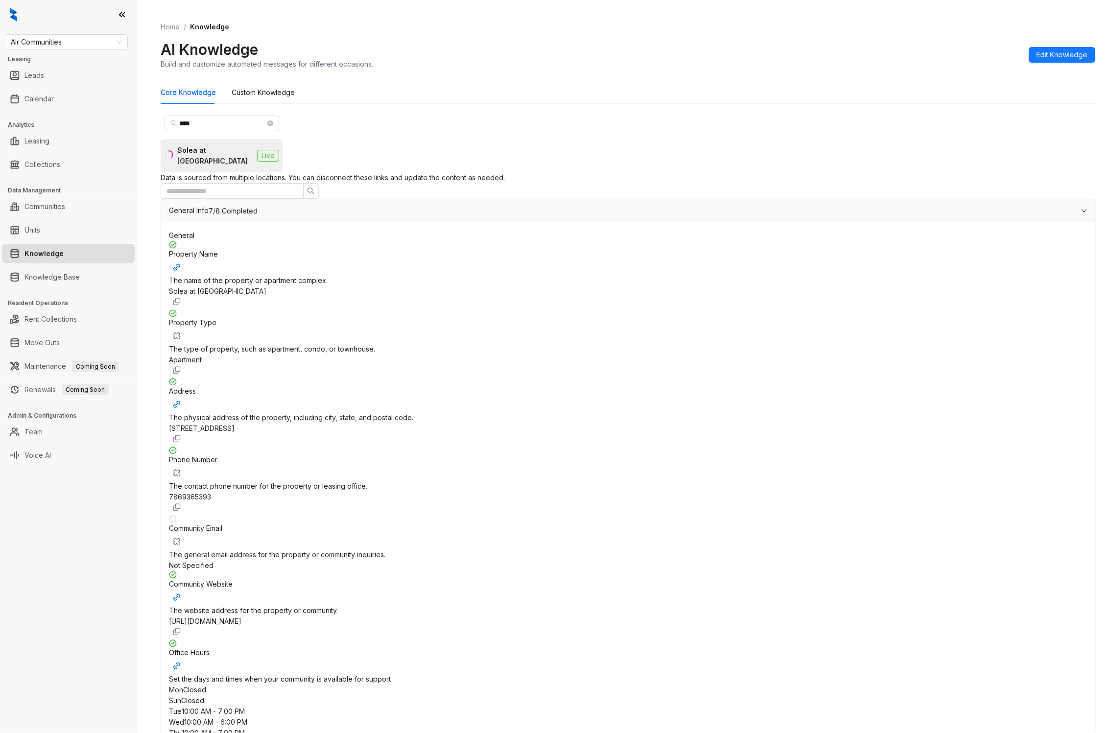
click at [753, 492] on div "7869365393" at bounding box center [628, 497] width 918 height 11
click at [1053, 52] on span "Edit Knowledge" at bounding box center [1061, 54] width 51 height 11
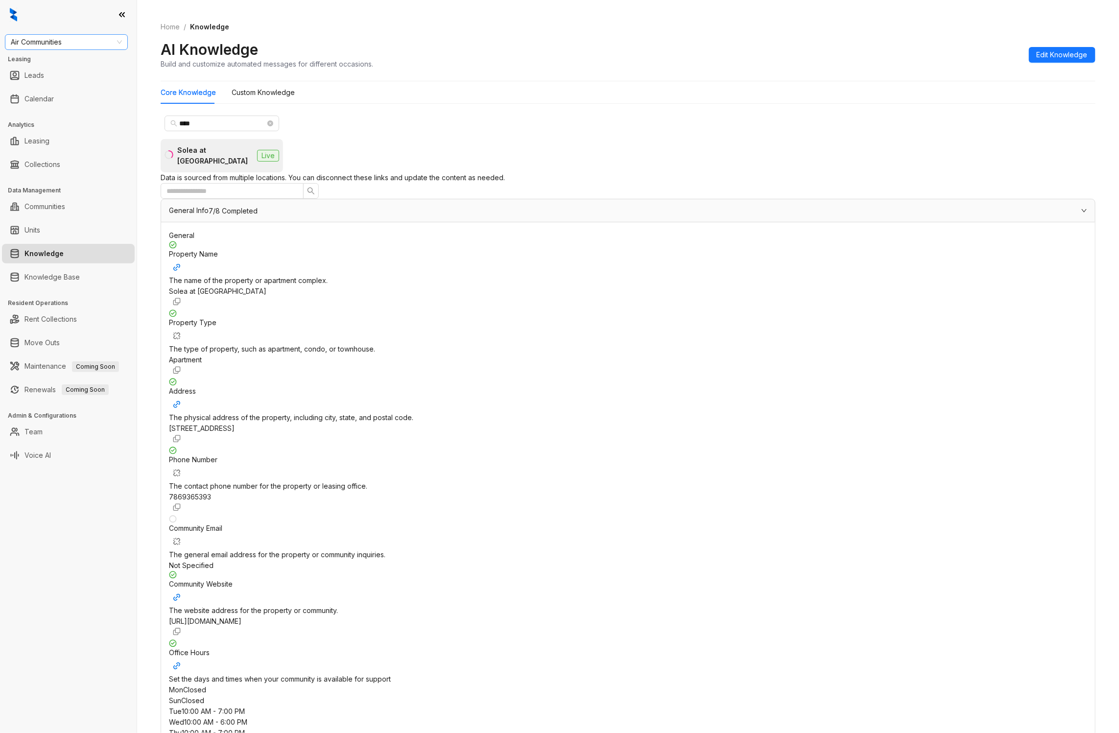
click at [85, 47] on span "Air Communities" at bounding box center [66, 42] width 111 height 15
type input "***"
click at [67, 62] on div "Case and Associates" at bounding box center [66, 61] width 107 height 11
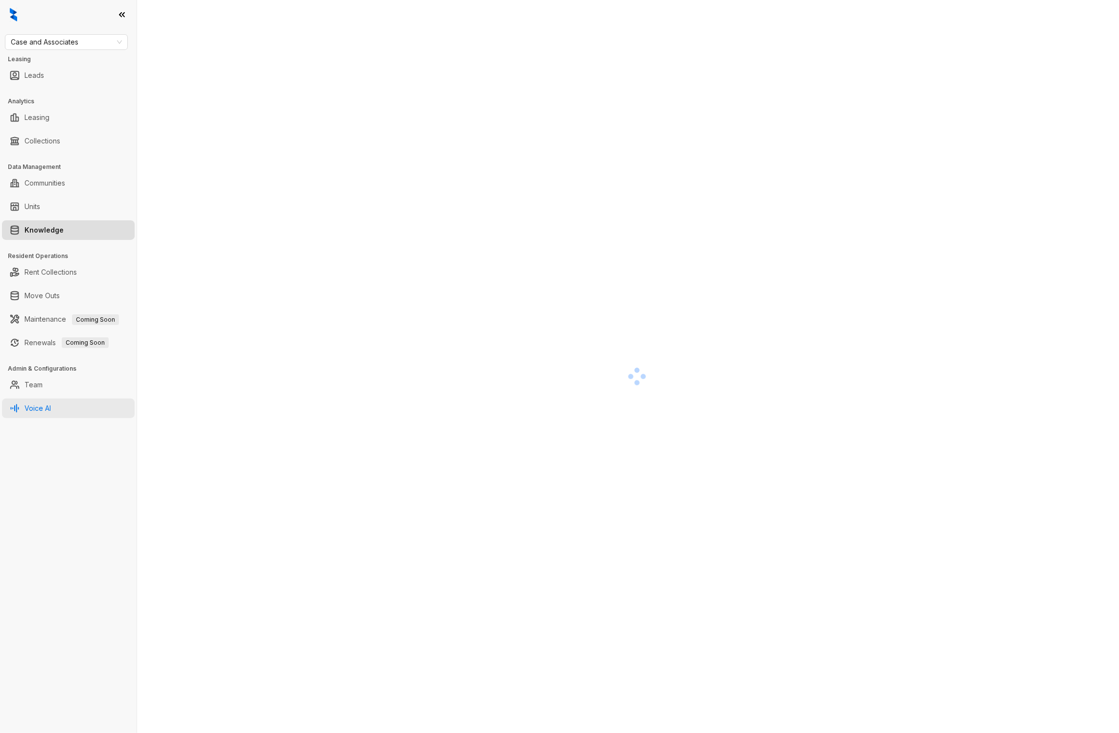
click at [45, 402] on link "Voice AI" at bounding box center [37, 408] width 26 height 20
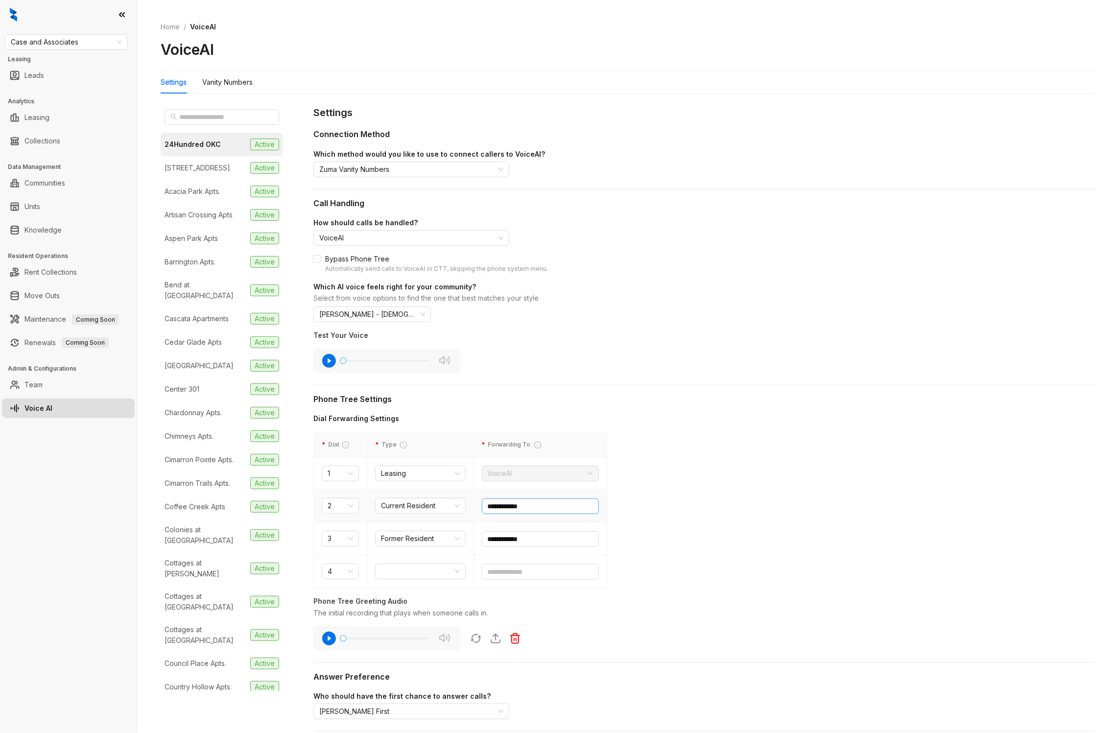
scroll to position [6, 0]
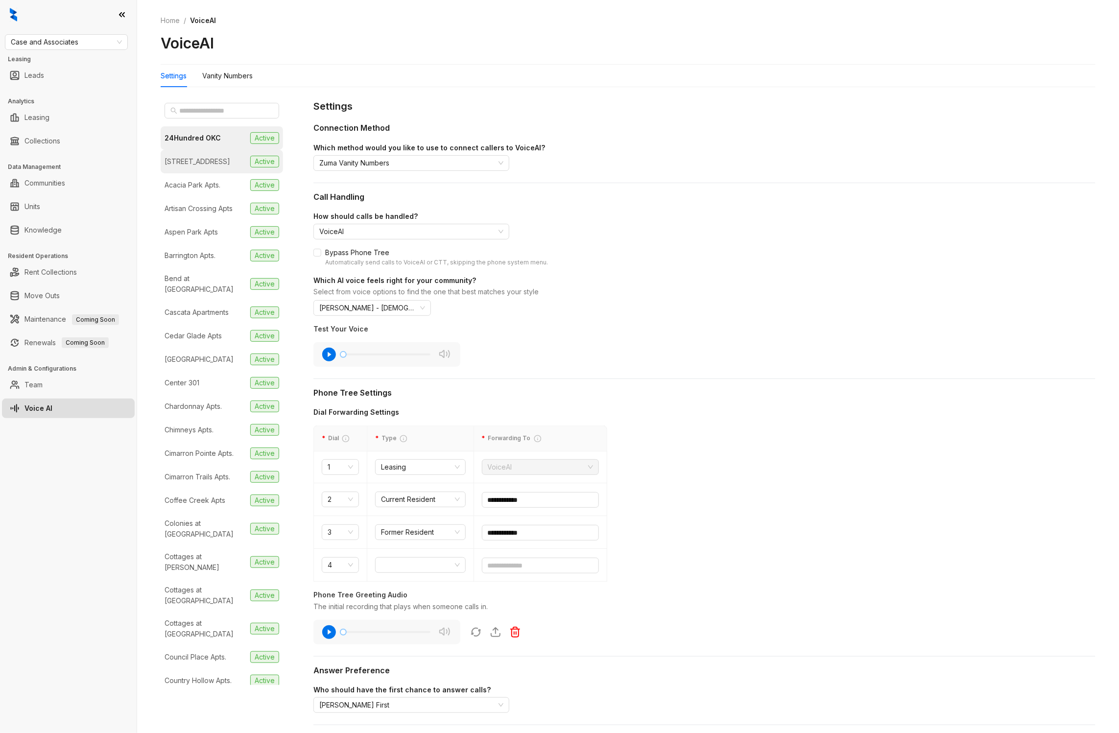
click at [189, 164] on div "97 North Oak" at bounding box center [197, 161] width 66 height 11
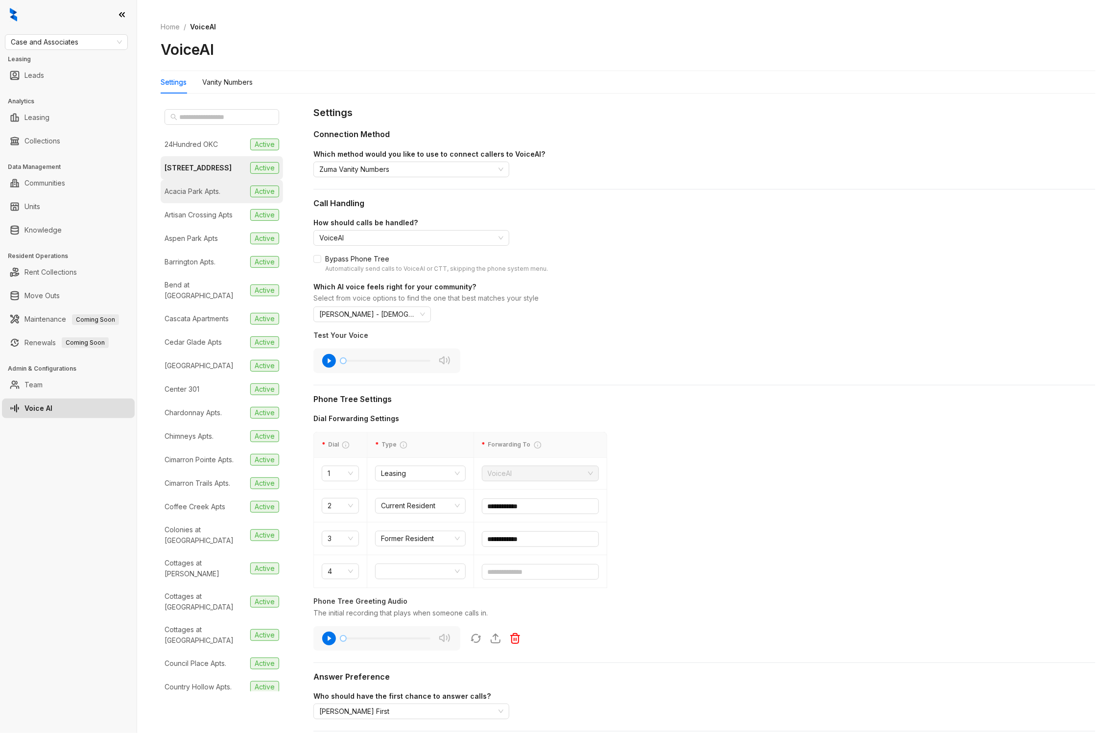
click at [183, 190] on div "Acacia Park Apts." at bounding box center [192, 191] width 56 height 11
click at [69, 39] on span "Case and Associates" at bounding box center [66, 42] width 111 height 15
type input "**"
click at [44, 75] on div "RR Living" at bounding box center [66, 77] width 107 height 11
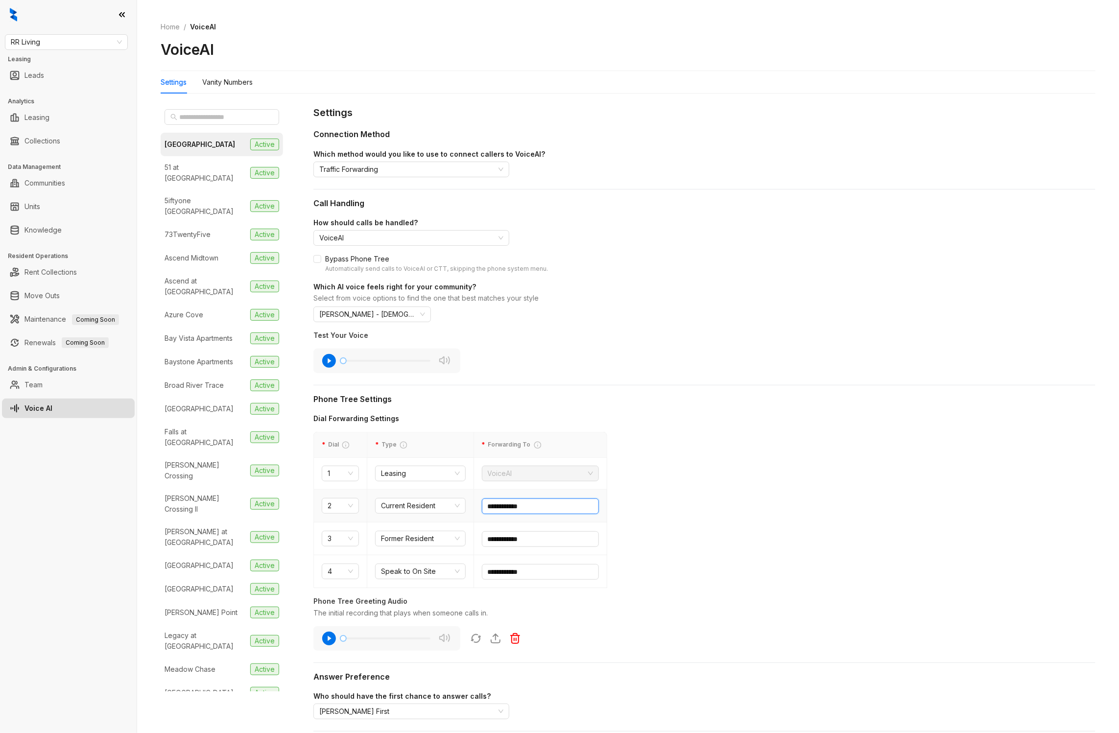
drag, startPoint x: 556, startPoint y: 501, endPoint x: 471, endPoint y: 517, distance: 85.7
click at [471, 517] on tr "**********" at bounding box center [460, 506] width 293 height 33
click at [511, 509] on input "**********" at bounding box center [540, 506] width 117 height 16
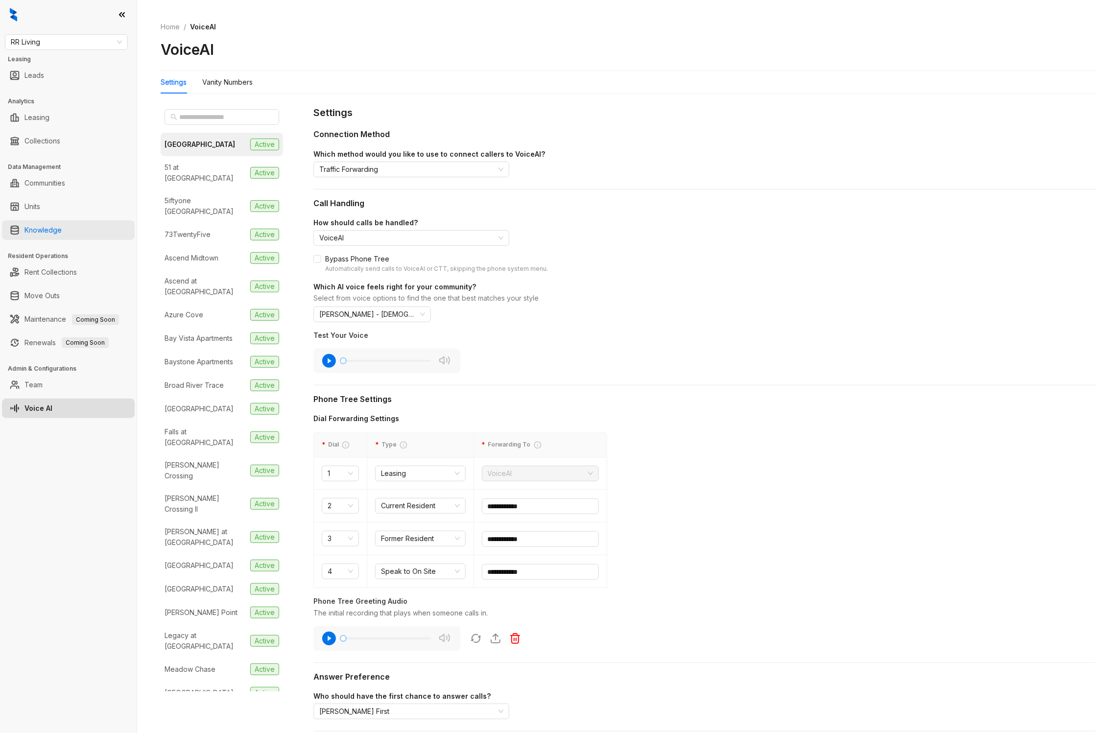
click at [62, 222] on link "Knowledge" at bounding box center [42, 230] width 37 height 20
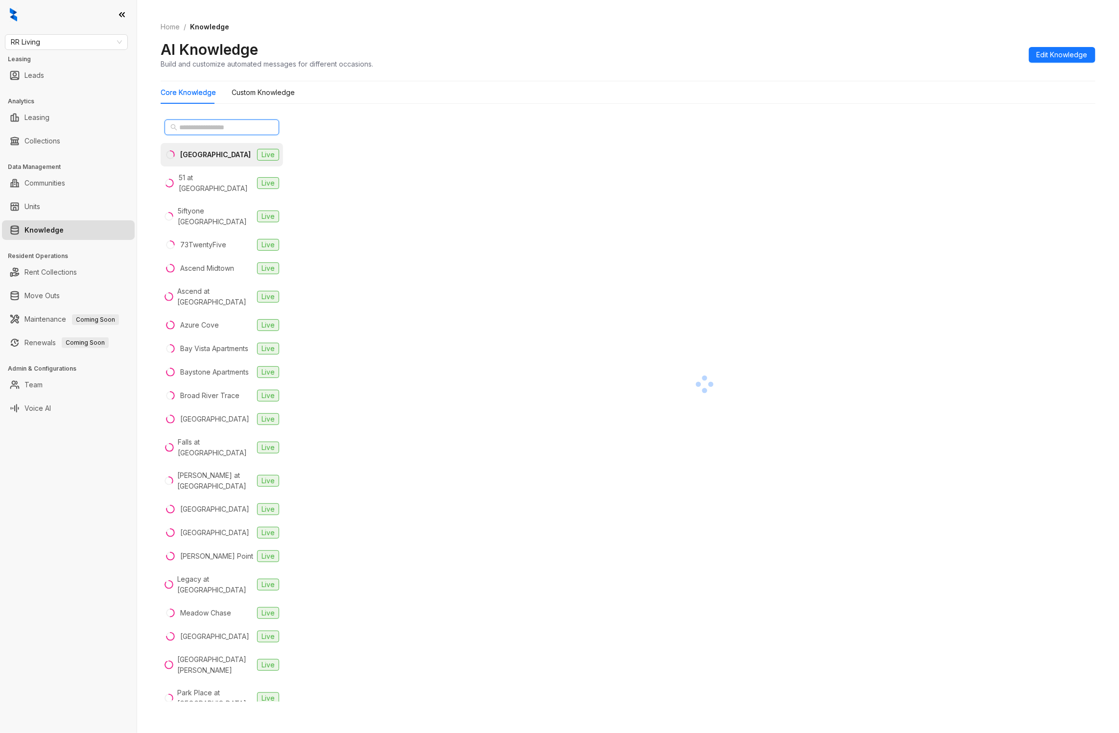
click at [215, 127] on input "text" at bounding box center [222, 127] width 86 height 11
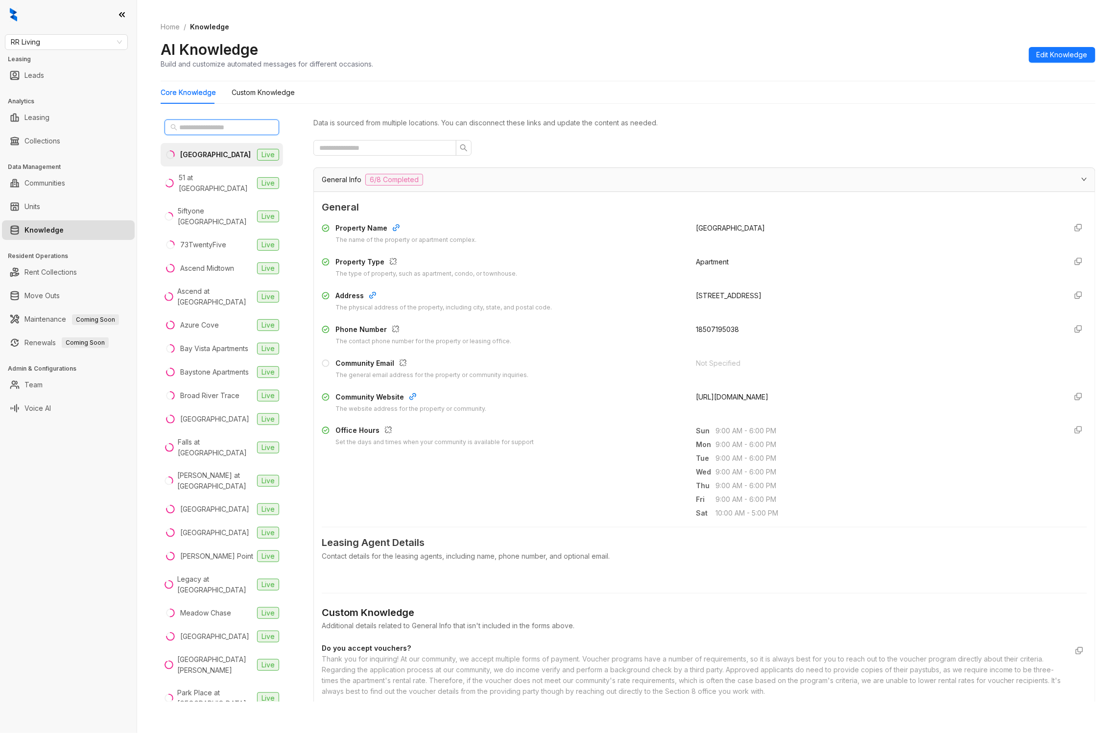
paste input "**********"
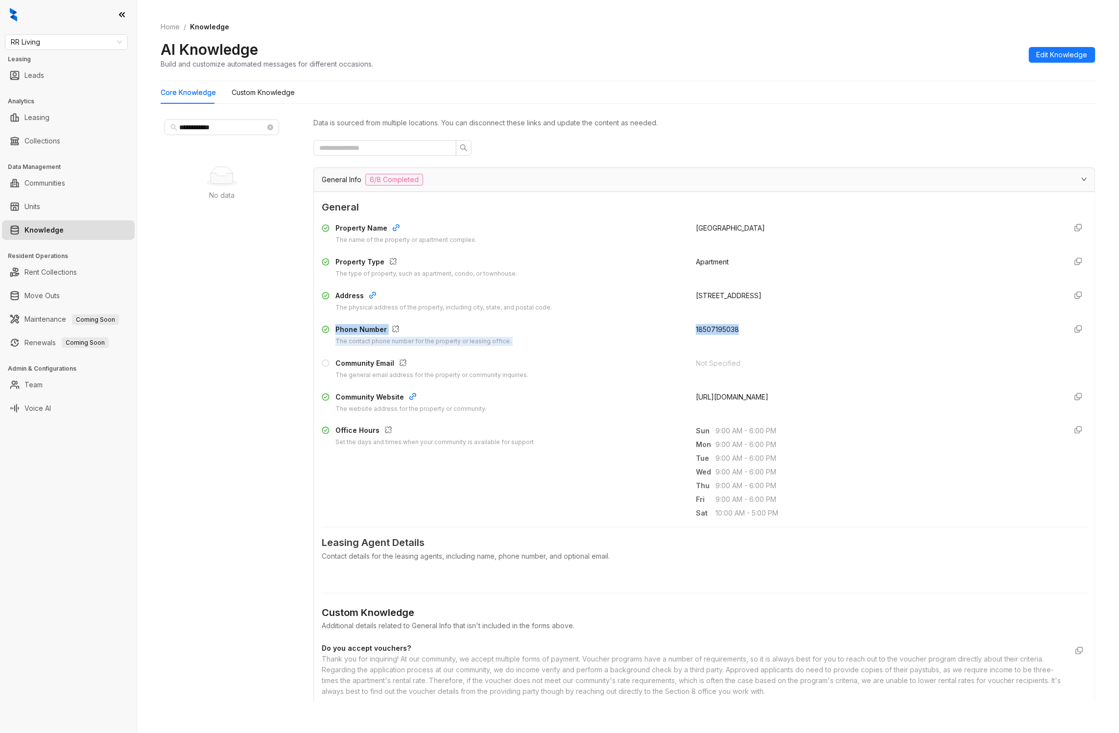
drag, startPoint x: 733, startPoint y: 330, endPoint x: 679, endPoint y: 325, distance: 55.1
click at [679, 325] on div "Phone Number The contact phone number for the property or leasing office. 18507…" at bounding box center [704, 335] width 765 height 22
click at [696, 328] on span "18507195038" at bounding box center [717, 329] width 43 height 8
drag, startPoint x: 750, startPoint y: 325, endPoint x: 707, endPoint y: 321, distance: 43.3
click at [707, 321] on div "Property Name The name of the property or apartment complex. 2626 Park Property…" at bounding box center [704, 318] width 765 height 198
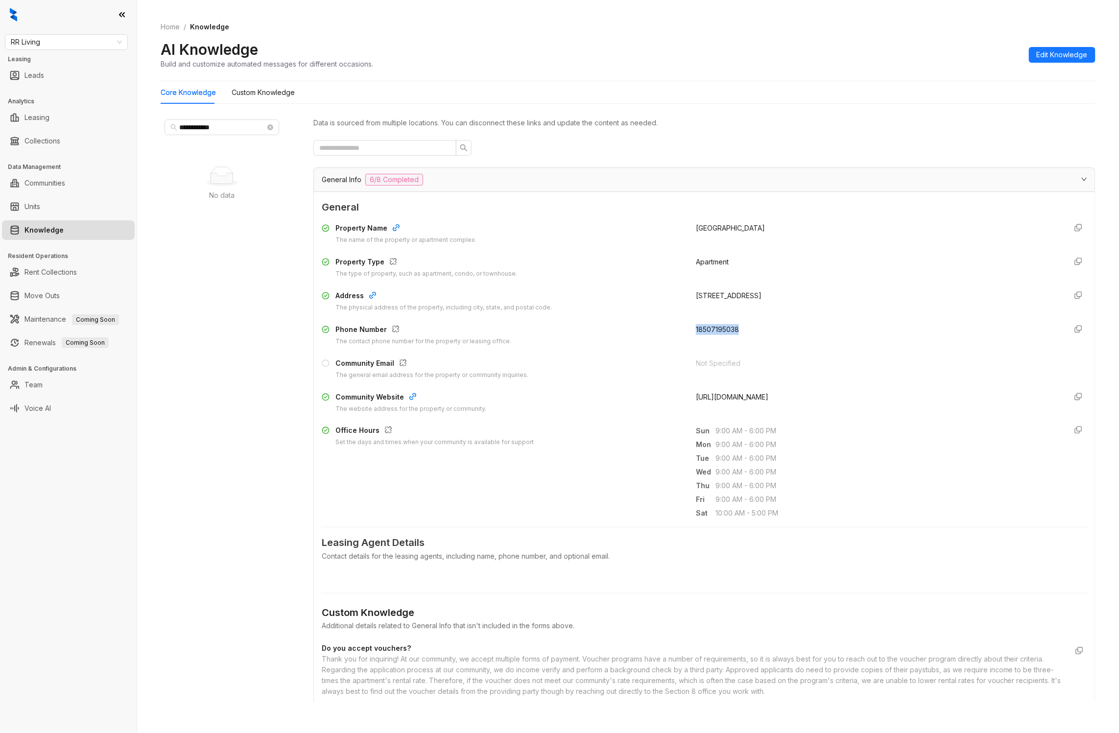
click at [707, 321] on div "Property Name The name of the property or apartment complex. 2626 Park Property…" at bounding box center [704, 318] width 765 height 198
click at [230, 129] on input "**********" at bounding box center [222, 127] width 86 height 11
type input "*"
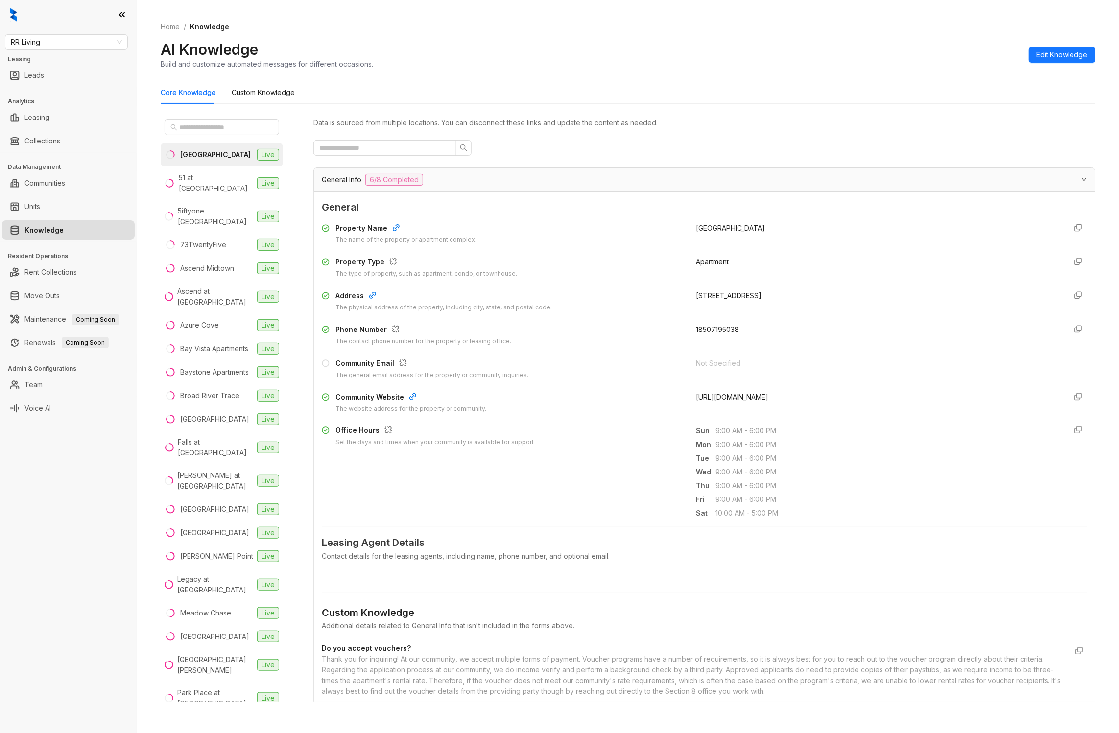
drag, startPoint x: 851, startPoint y: 403, endPoint x: 810, endPoint y: 404, distance: 41.1
click at [810, 404] on div "https://www.live2626park.com/?utm_knock=g" at bounding box center [877, 403] width 362 height 22
drag, startPoint x: 842, startPoint y: 398, endPoint x: 792, endPoint y: 396, distance: 50.0
click at [792, 396] on div "https://www.live2626park.com/?utm_knock=g" at bounding box center [877, 403] width 362 height 22
click at [768, 396] on span "https://www.live2626park.com/?utm_knock=g" at bounding box center [732, 397] width 72 height 8
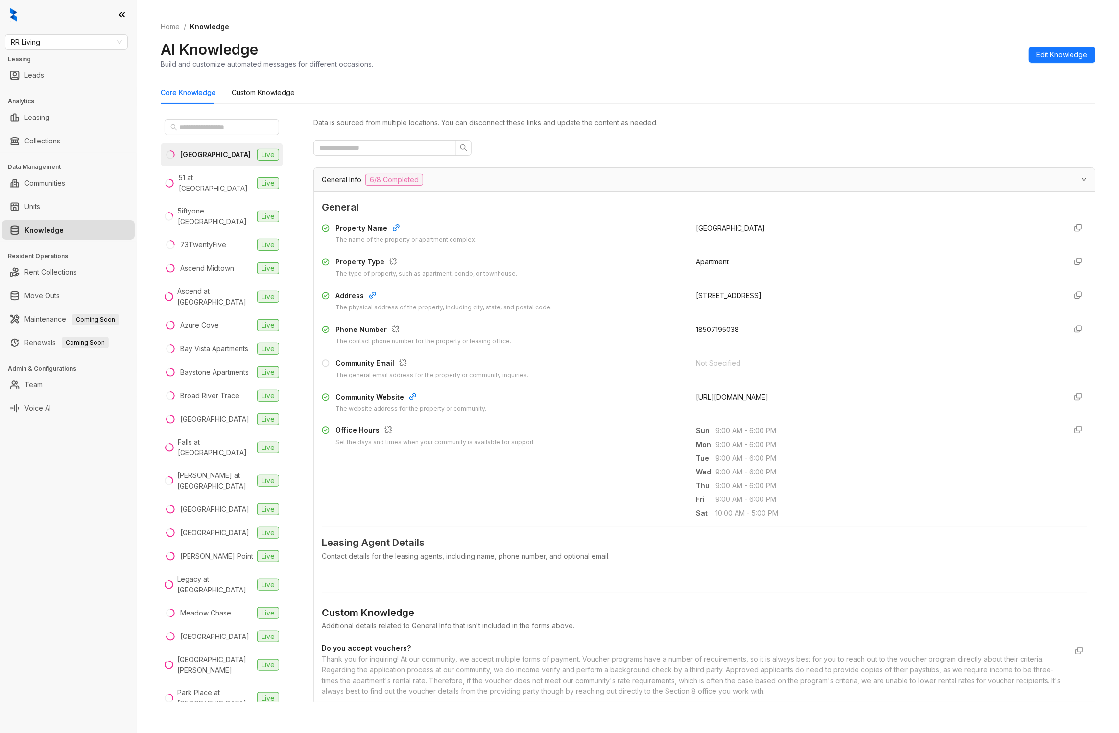
drag, startPoint x: 791, startPoint y: 396, endPoint x: 877, endPoint y: 399, distance: 86.2
click at [877, 399] on div "https://www.live2626park.com/?utm_knock=g" at bounding box center [877, 403] width 362 height 22
drag, startPoint x: 866, startPoint y: 399, endPoint x: 791, endPoint y: 395, distance: 75.5
click at [791, 395] on div "https://www.live2626park.com/?utm_knock=g" at bounding box center [877, 403] width 362 height 22
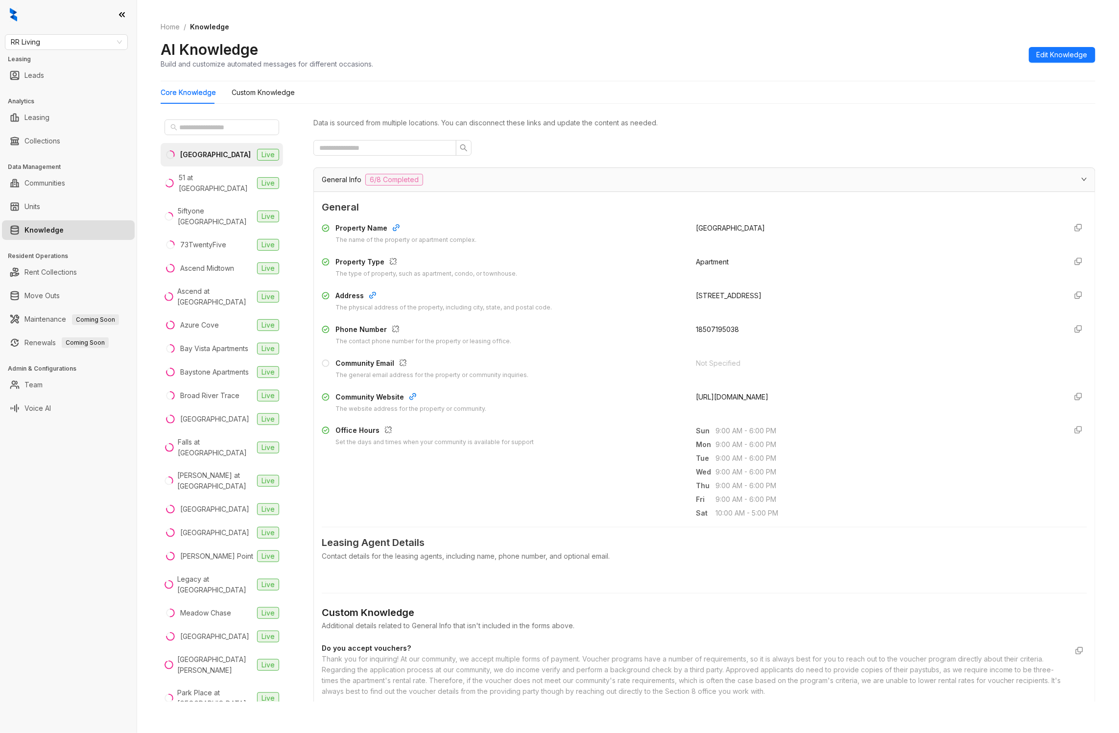
click at [768, 398] on span "https://www.live2626park.com/?utm_knock=g" at bounding box center [732, 397] width 72 height 8
drag, startPoint x: 844, startPoint y: 399, endPoint x: 790, endPoint y: 399, distance: 53.9
click at [790, 399] on div "https://www.live2626park.com/?utm_knock=g" at bounding box center [877, 403] width 362 height 22
click at [852, 395] on div "https://www.live2626park.com/?utm_knock=g" at bounding box center [877, 403] width 362 height 22
drag, startPoint x: 844, startPoint y: 398, endPoint x: 790, endPoint y: 401, distance: 54.4
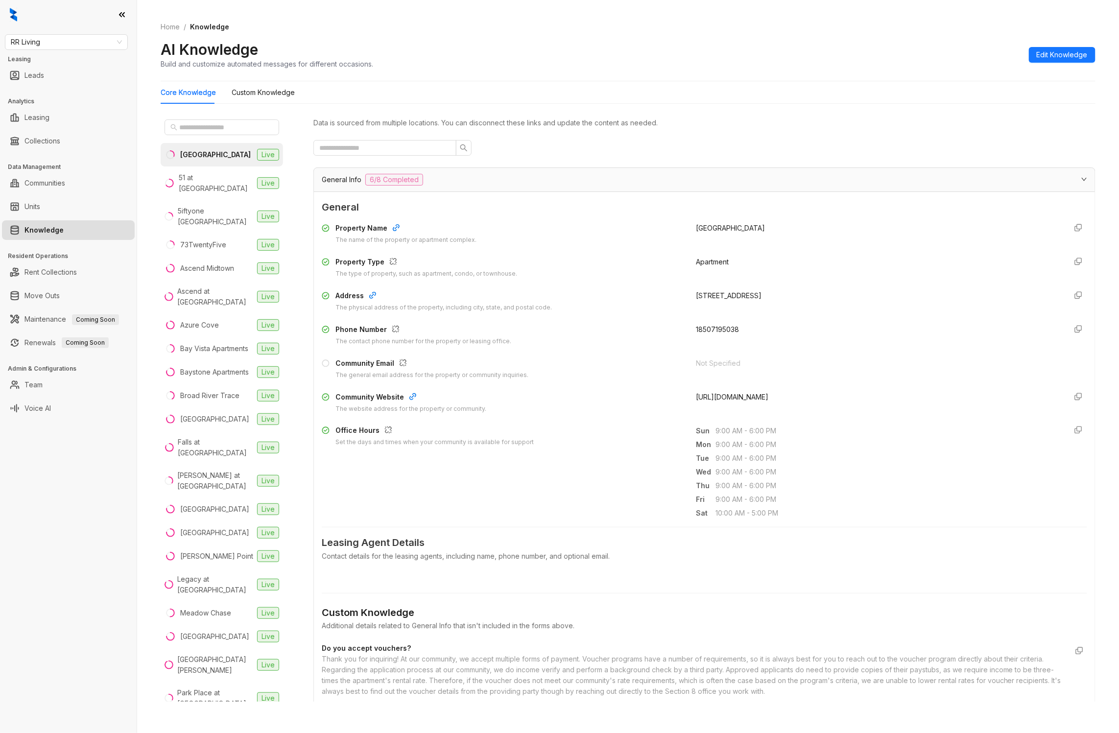
click at [790, 401] on div "https://www.live2626park.com/?utm_knock=g" at bounding box center [877, 403] width 362 height 22
click at [840, 395] on div "https://www.live2626park.com/?utm_knock=g" at bounding box center [877, 403] width 362 height 22
drag, startPoint x: 838, startPoint y: 399, endPoint x: 790, endPoint y: 399, distance: 48.0
click at [790, 399] on div "https://www.live2626park.com/?utm_knock=g" at bounding box center [877, 403] width 362 height 22
click at [768, 397] on span "https://www.live2626park.com/?utm_knock=g" at bounding box center [732, 397] width 72 height 8
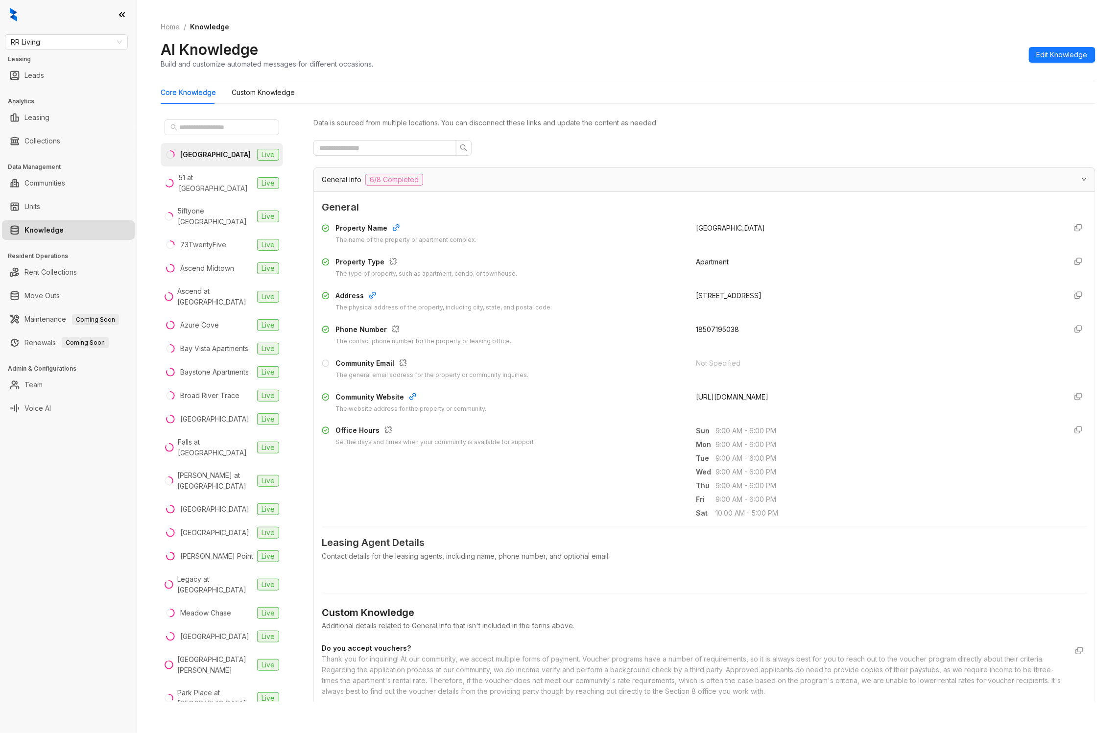
drag, startPoint x: 852, startPoint y: 397, endPoint x: 789, endPoint y: 395, distance: 63.2
click at [789, 395] on div "https://www.live2626park.com/?utm_knock=g" at bounding box center [877, 403] width 362 height 22
click at [768, 399] on span "https://www.live2626park.com/?utm_knock=g" at bounding box center [732, 397] width 72 height 8
click at [77, 44] on span "RR Living" at bounding box center [66, 42] width 111 height 15
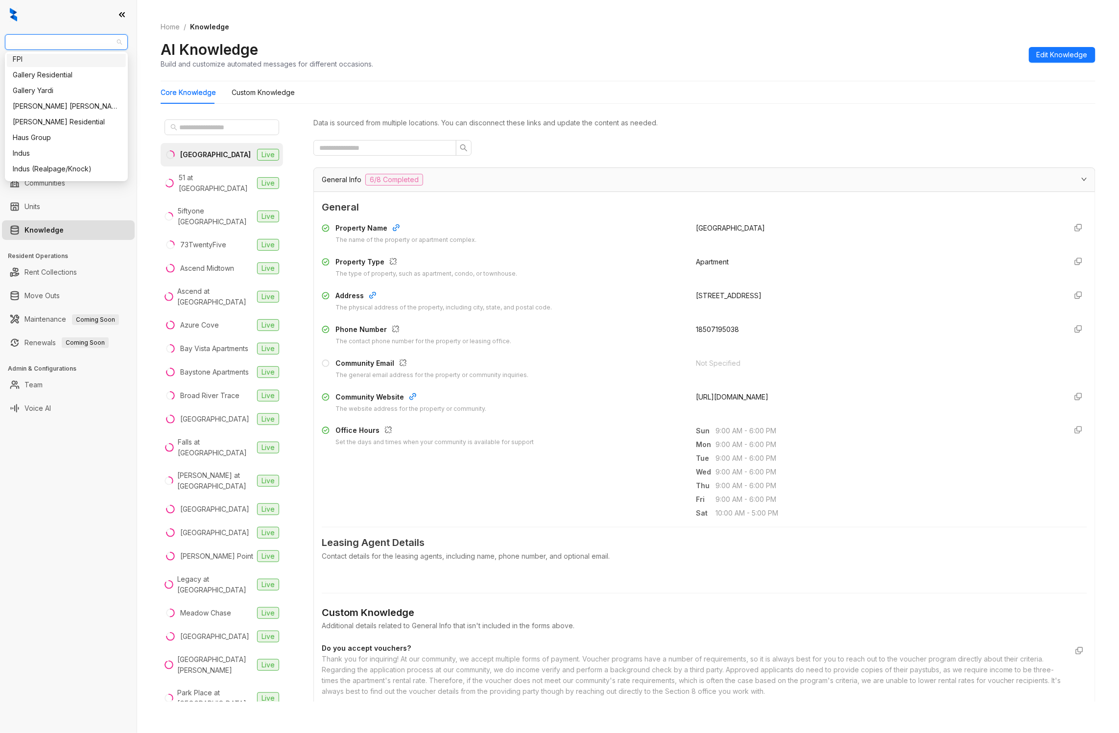
click at [98, 15] on div at bounding box center [68, 14] width 137 height 29
click at [51, 402] on link "Voice AI" at bounding box center [37, 408] width 26 height 20
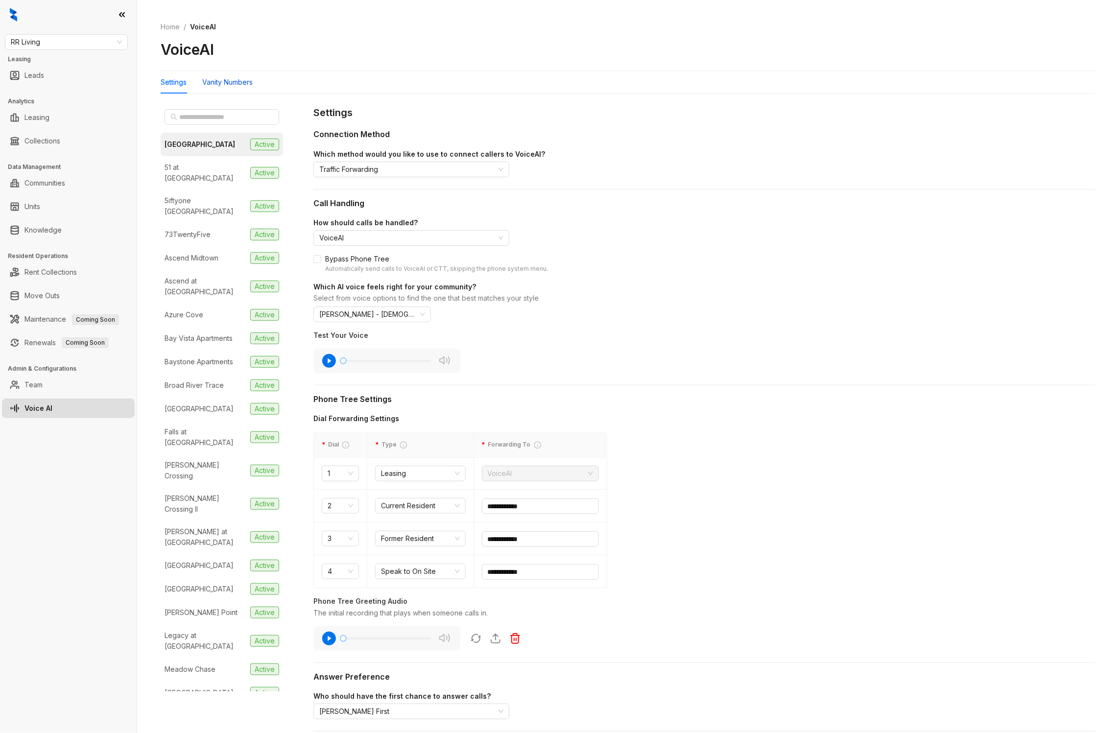
click at [224, 84] on div "Vanity Numbers" at bounding box center [227, 82] width 50 height 11
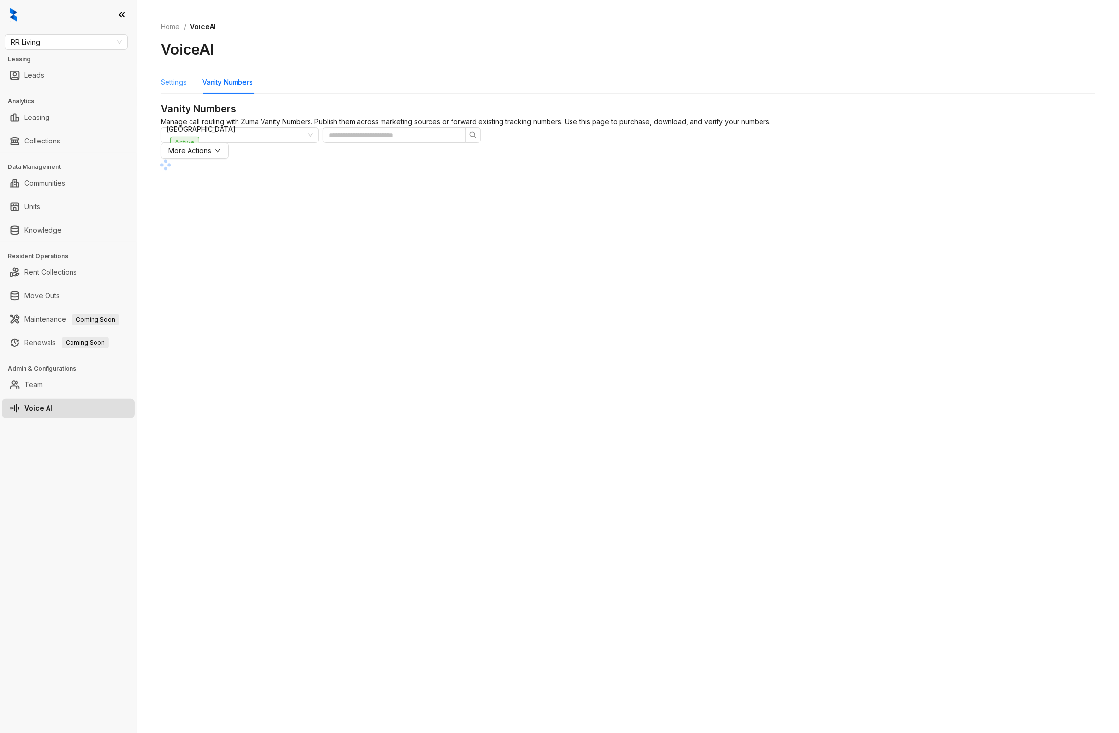
click at [183, 93] on div "Settings" at bounding box center [174, 82] width 26 height 23
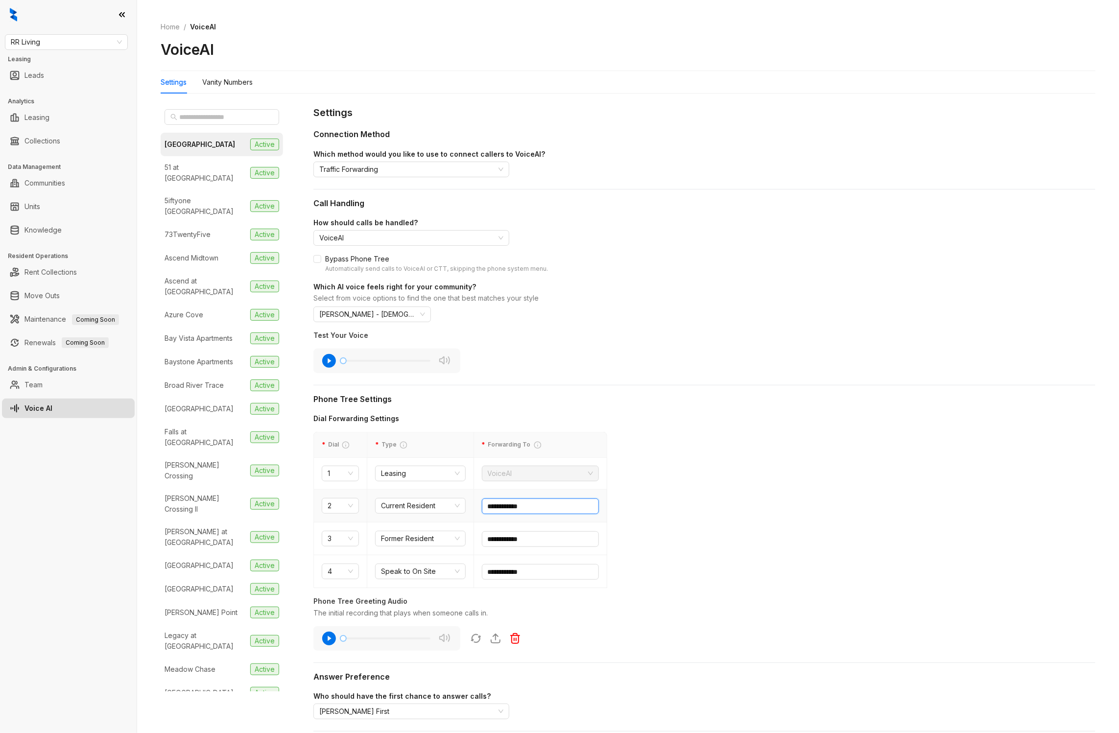
drag, startPoint x: 571, startPoint y: 514, endPoint x: 484, endPoint y: 505, distance: 87.1
click at [484, 505] on input "**********" at bounding box center [540, 506] width 117 height 16
click at [61, 40] on span "RR Living" at bounding box center [66, 42] width 111 height 15
type input "***"
click at [63, 63] on div "Air Communities" at bounding box center [66, 61] width 107 height 11
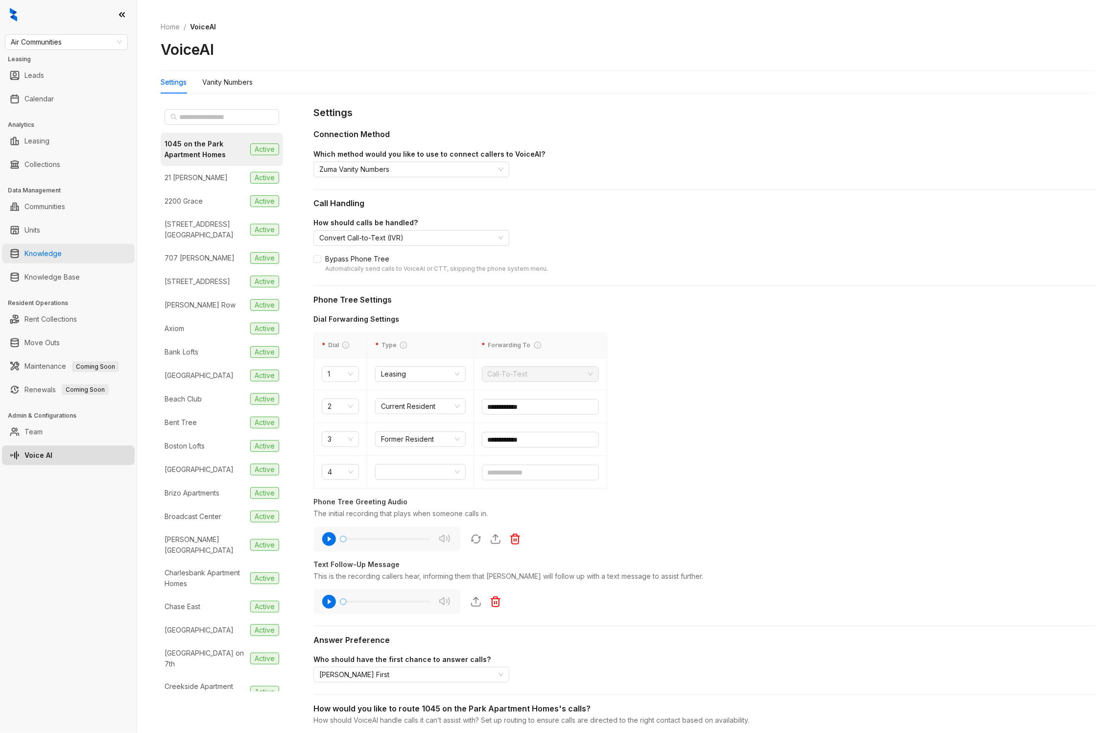
click at [48, 257] on link "Knowledge" at bounding box center [42, 254] width 37 height 20
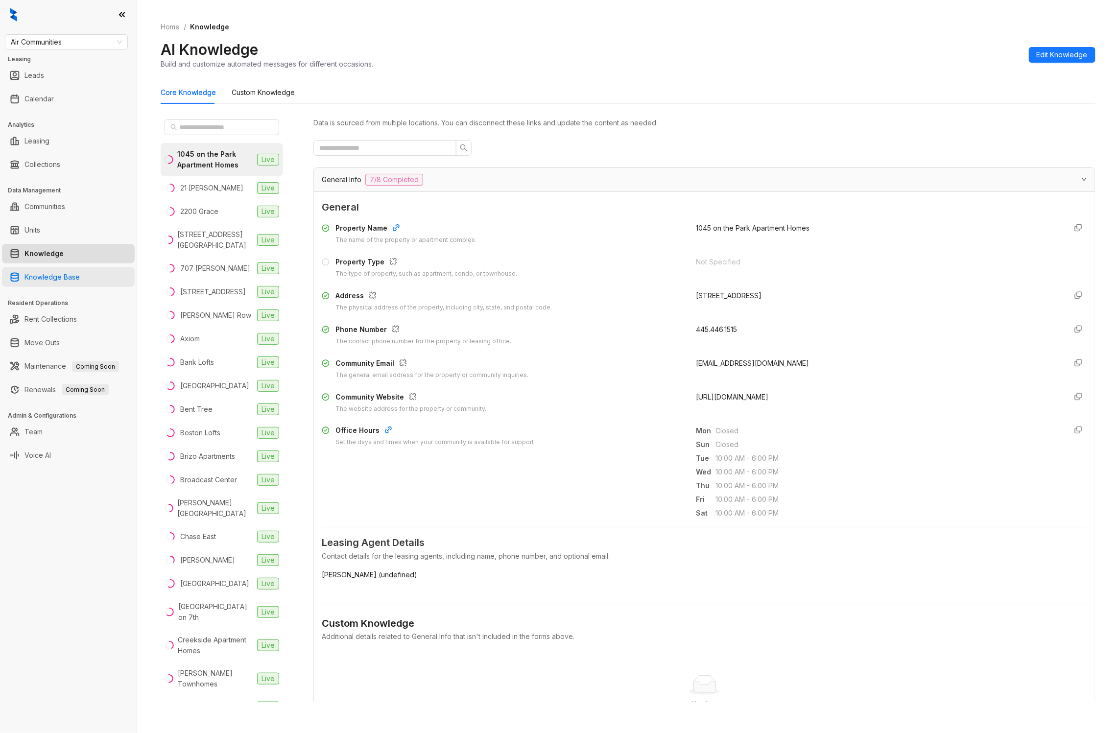
click at [60, 276] on link "Knowledge Base" at bounding box center [51, 277] width 55 height 20
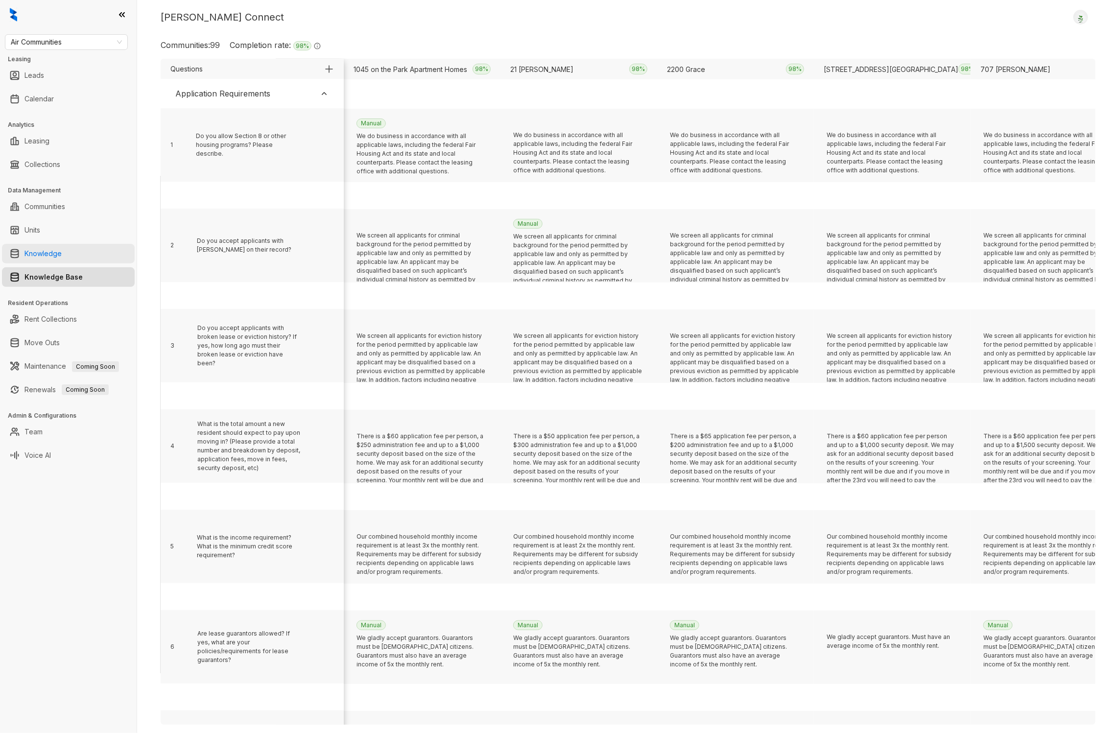
click at [62, 246] on link "Knowledge" at bounding box center [42, 254] width 37 height 20
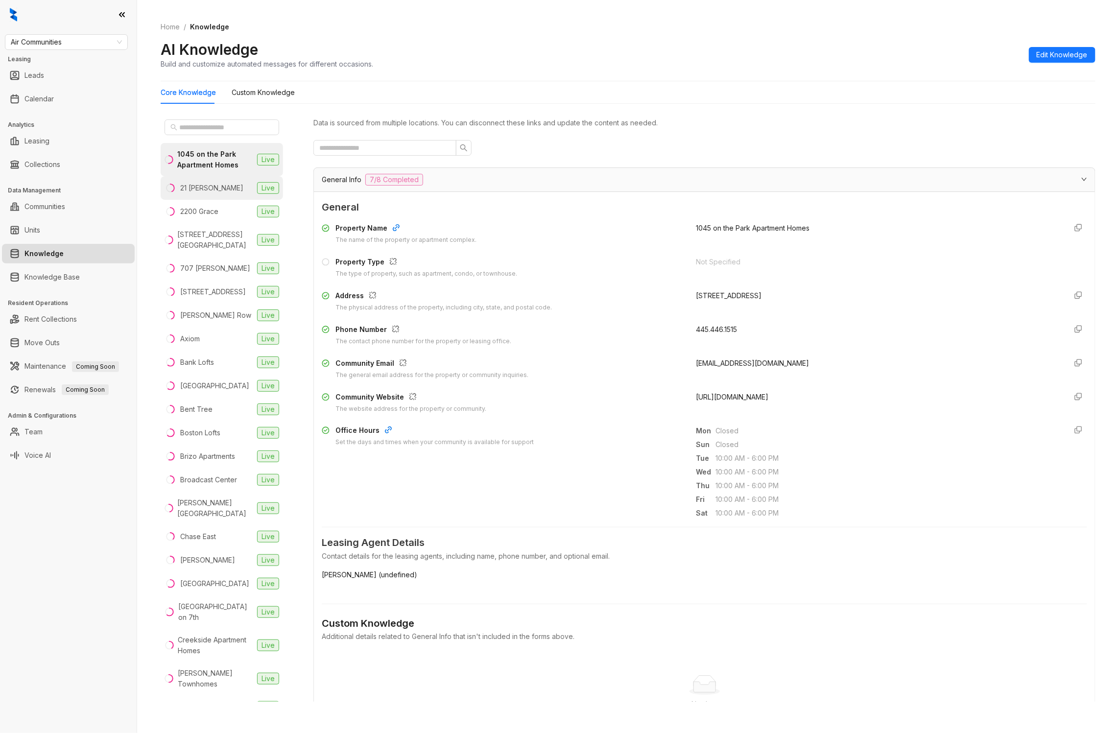
click at [211, 193] on div "21 [PERSON_NAME]" at bounding box center [211, 188] width 63 height 11
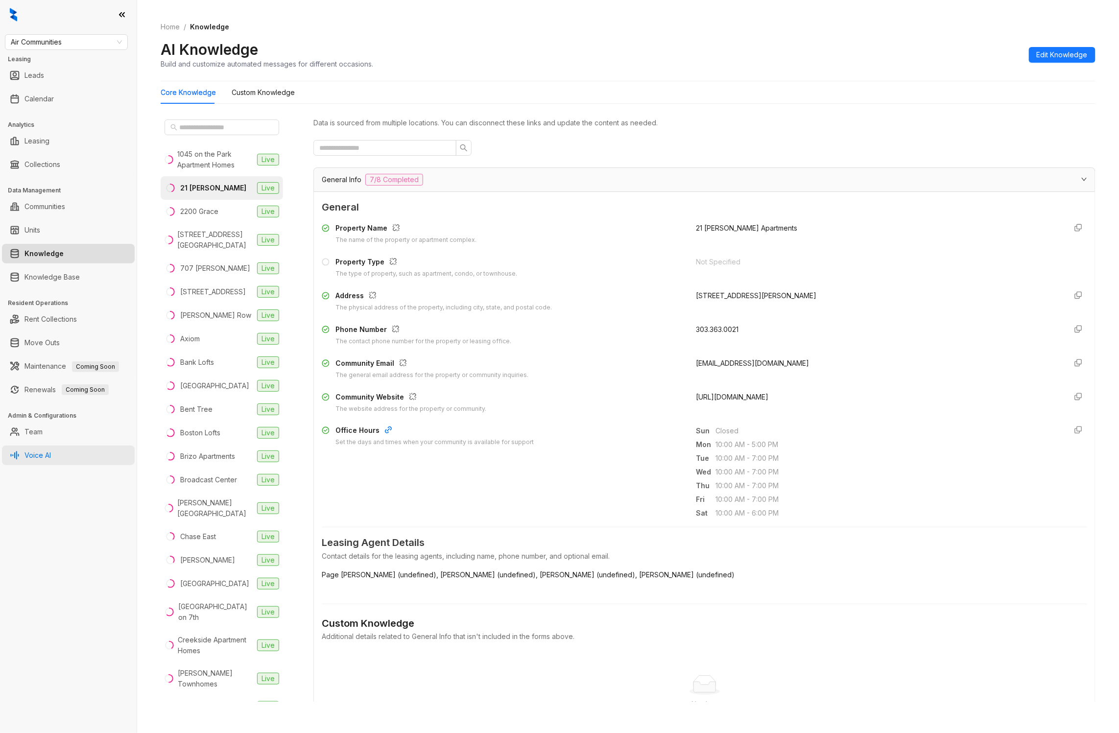
click at [51, 451] on link "Voice AI" at bounding box center [37, 455] width 26 height 20
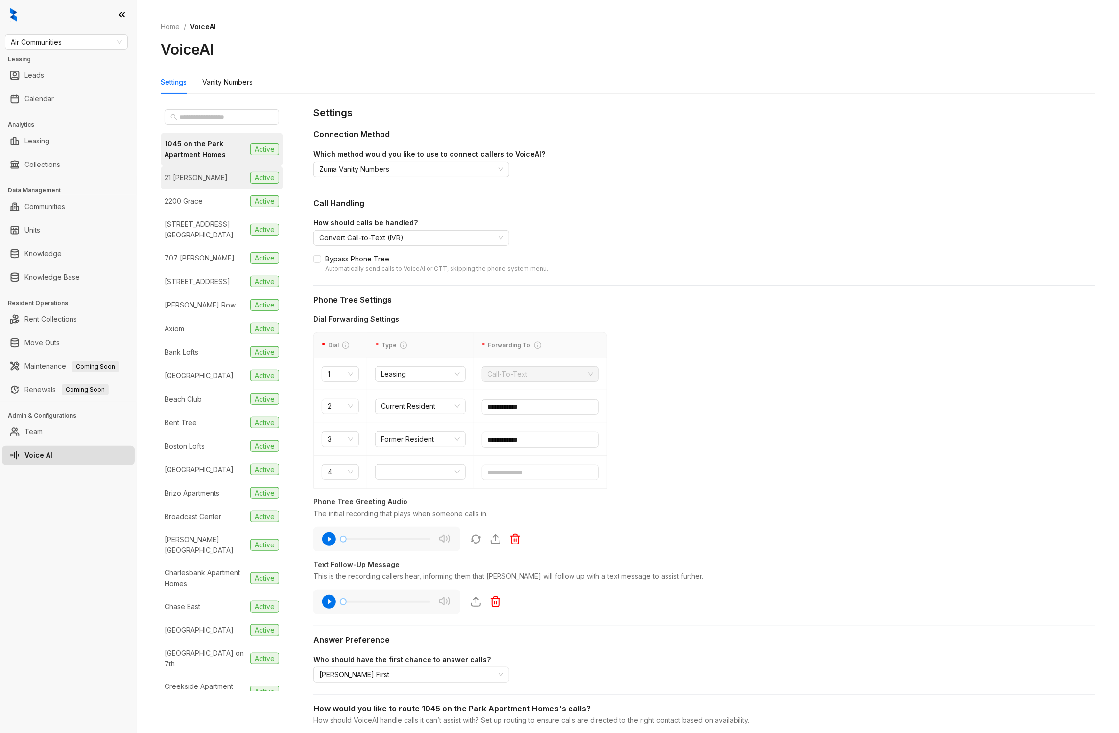
click at [198, 179] on div "21 [PERSON_NAME]" at bounding box center [195, 177] width 63 height 11
